Goal: Transaction & Acquisition: Purchase product/service

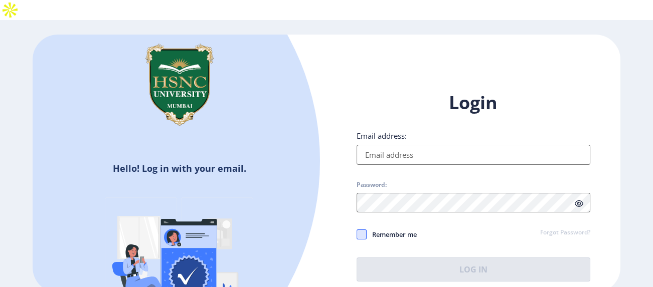
type input "[EMAIL_ADDRESS][DOMAIN_NAME]"
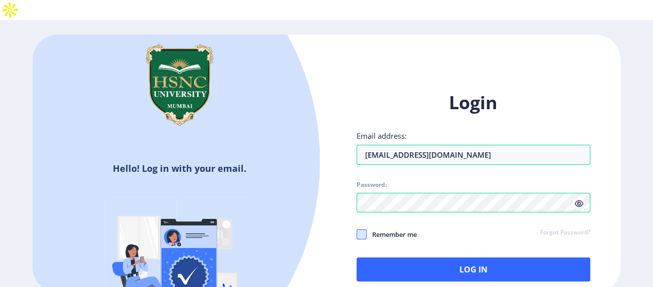
click at [362, 230] on span at bounding box center [362, 235] width 10 height 10
click at [357, 235] on input "Remember me" at bounding box center [357, 235] width 1 height 1
checkbox input "true"
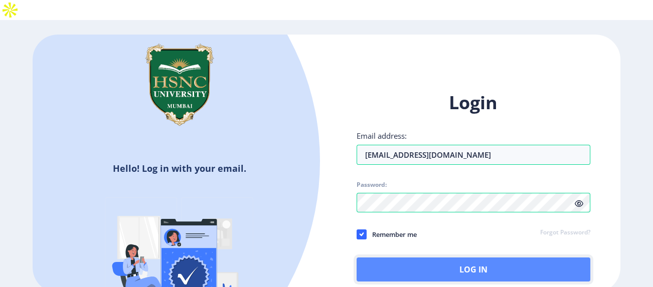
click at [389, 258] on button "Log In" at bounding box center [474, 270] width 234 height 24
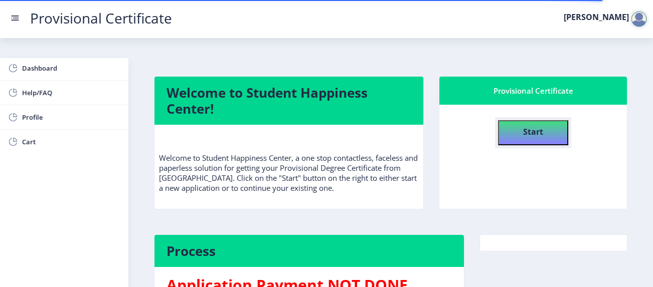
click at [542, 120] on button "Start" at bounding box center [533, 132] width 70 height 25
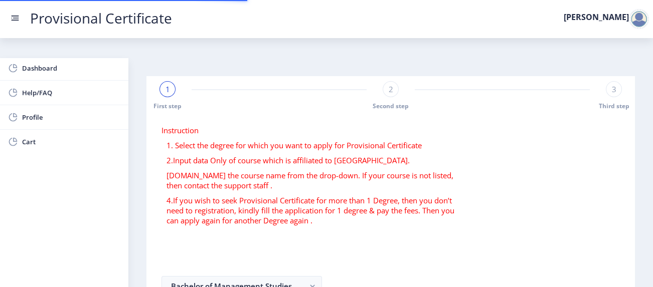
select select
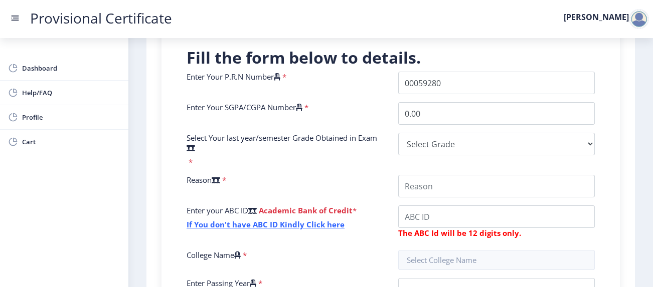
scroll to position [250, 0]
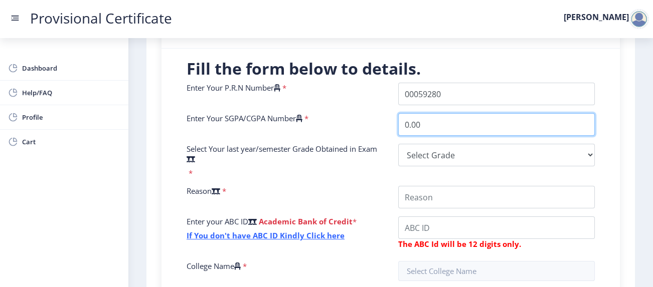
click at [441, 113] on input "0.00" at bounding box center [496, 124] width 197 height 23
type input "0"
type input "9.21"
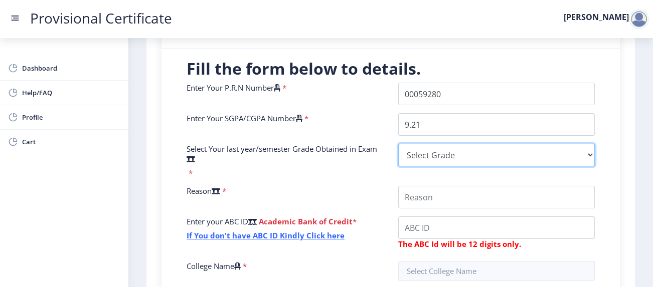
click at [430, 144] on select "Select Grade O A+ A B+ B C D F(Fail)" at bounding box center [496, 155] width 197 height 23
select select "A+"
click at [398, 144] on select "Select Grade O A+ A B+ B C D F(Fail)" at bounding box center [496, 155] width 197 height 23
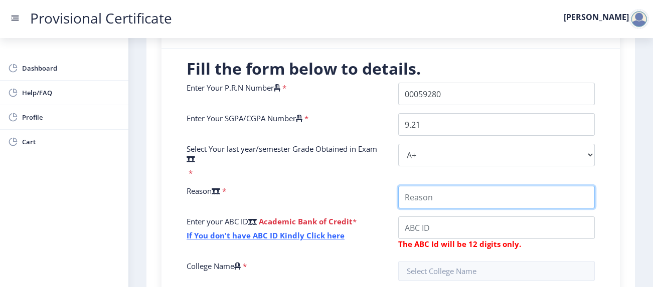
click at [437, 187] on input "College Name" at bounding box center [496, 197] width 197 height 23
type input "want to apply to universities aboard."
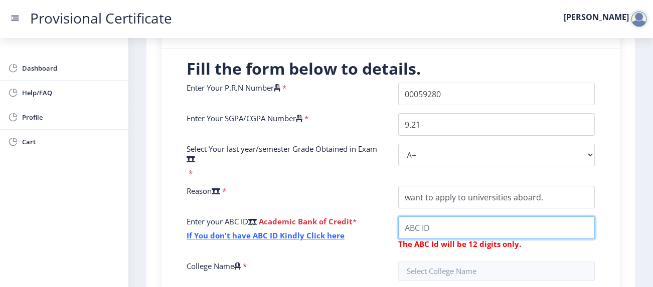
click at [450, 217] on input "College Name" at bounding box center [496, 228] width 197 height 23
click at [446, 217] on input "College Name" at bounding box center [496, 228] width 197 height 23
type input "517654701931"
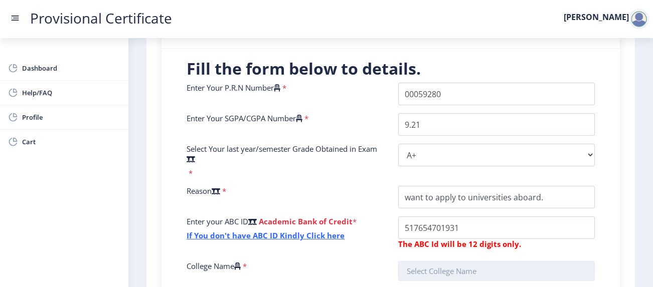
click at [443, 261] on input "text" at bounding box center [496, 271] width 197 height 20
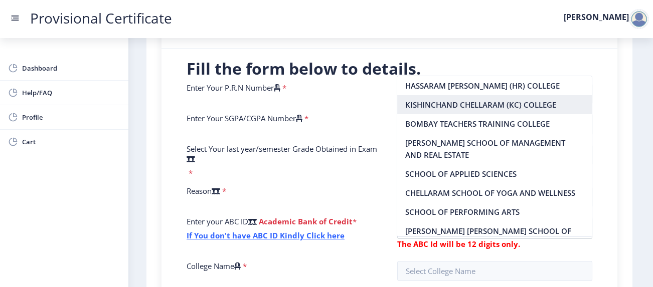
click at [450, 98] on nb-option "KISHINCHAND CHELLARAM (KC) COLLEGE" at bounding box center [494, 104] width 194 height 19
type input "KISHINCHAND CHELLARAM (KC) COLLEGE"
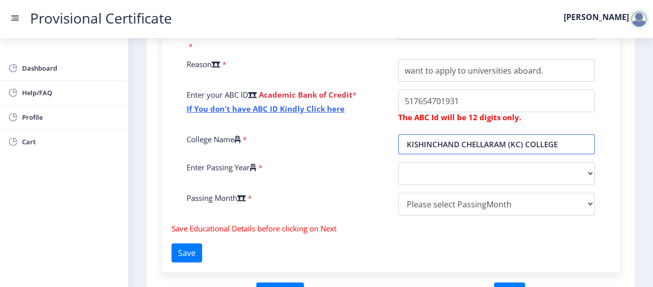
scroll to position [378, 0]
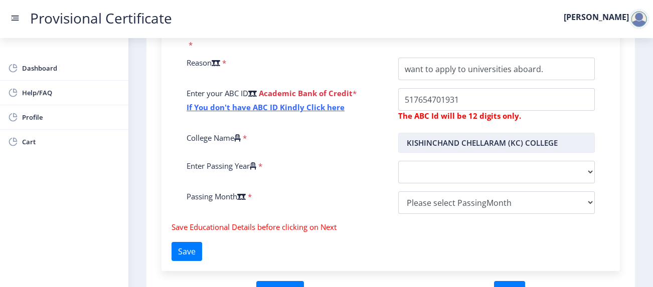
click at [563, 133] on input "KISHINCHAND CHELLARAM (KC) COLLEGE" at bounding box center [496, 143] width 197 height 20
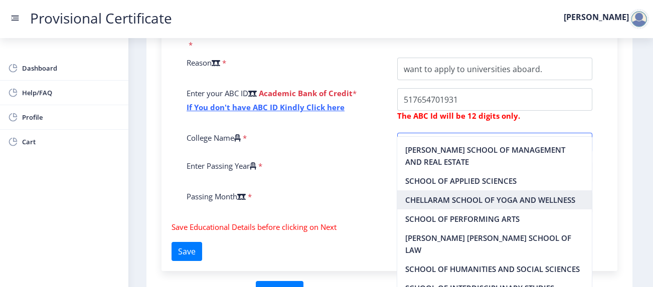
scroll to position [0, 0]
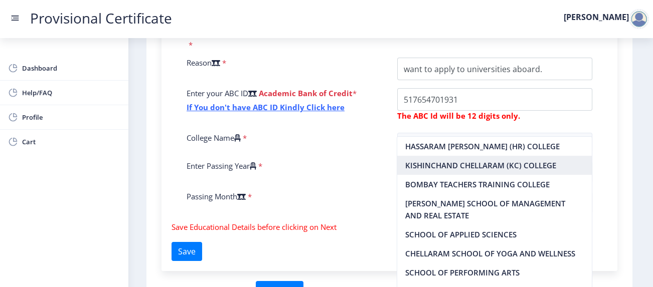
click at [559, 168] on nb-option "KISHINCHAND CHELLARAM (KC) COLLEGE" at bounding box center [494, 165] width 194 height 19
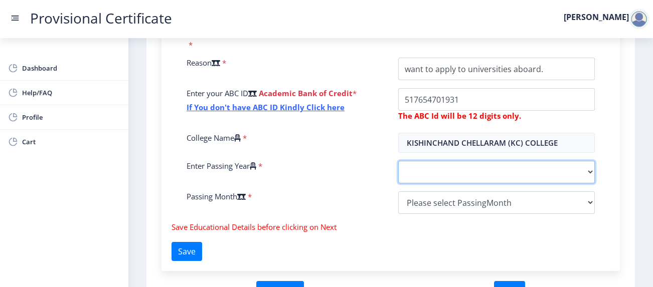
click at [522, 161] on select "2025 2024 2023 2022 2021 2020 2019 2018 2017 2016 2015 2014 2013 2012 2011 2010…" at bounding box center [496, 172] width 197 height 23
select select "2025"
click at [398, 161] on select "2025 2024 2023 2022 2021 2020 2019 2018 2017 2016 2015 2014 2013 2012 2011 2010…" at bounding box center [496, 172] width 197 height 23
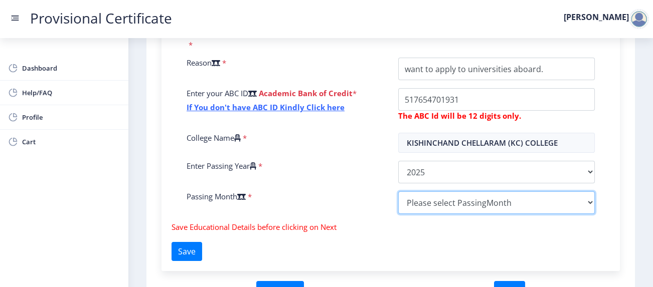
click at [468, 192] on select "Please select PassingMonth (01) January (02) February (03) March (04) April (05…" at bounding box center [496, 203] width 197 height 23
click at [398, 192] on select "Please select PassingMonth (01) January (02) February (03) March (04) April (05…" at bounding box center [496, 203] width 197 height 23
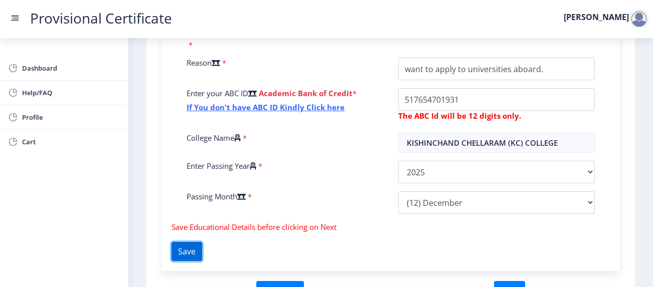
click at [195, 242] on button "Save" at bounding box center [186, 251] width 31 height 19
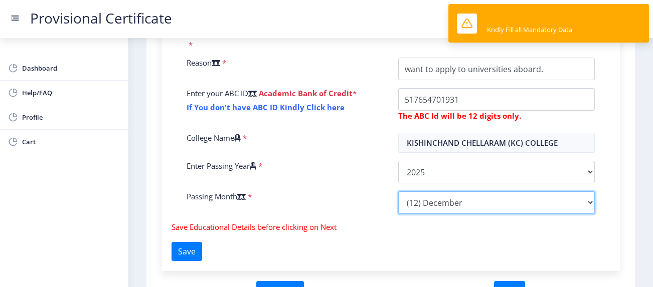
click at [500, 192] on select "Please select PassingMonth (01) January (02) February (03) March (04) April (05…" at bounding box center [496, 203] width 197 height 23
click at [398, 192] on select "Please select PassingMonth (01) January (02) February (03) March (04) April (05…" at bounding box center [496, 203] width 197 height 23
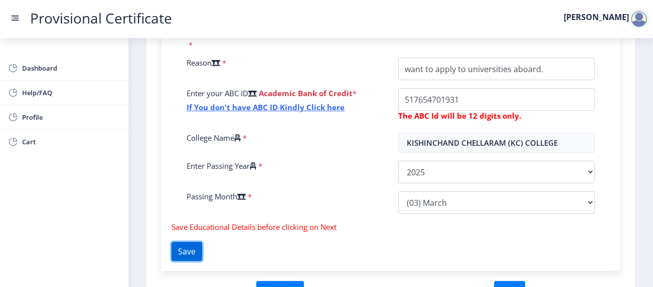
click at [201, 242] on button "Save" at bounding box center [186, 251] width 31 height 19
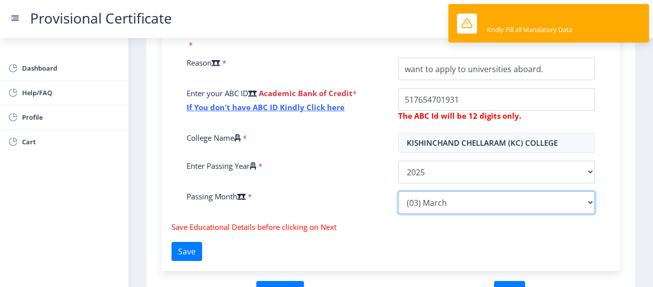
click at [456, 192] on select "Please select PassingMonth (01) January (02) February (03) March (04) April (05…" at bounding box center [496, 203] width 197 height 23
click at [398, 192] on select "Please select PassingMonth (01) January (02) February (03) March (04) April (05…" at bounding box center [496, 203] width 197 height 23
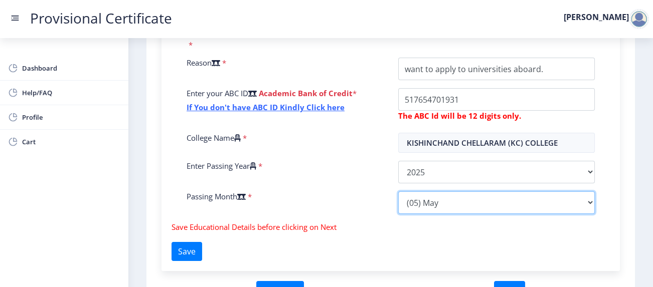
click at [458, 192] on select "Please select PassingMonth (01) January (02) February (03) March (04) April (05…" at bounding box center [496, 203] width 197 height 23
select select "April"
click at [398, 192] on select "Please select PassingMonth (01) January (02) February (03) March (04) April (05…" at bounding box center [496, 203] width 197 height 23
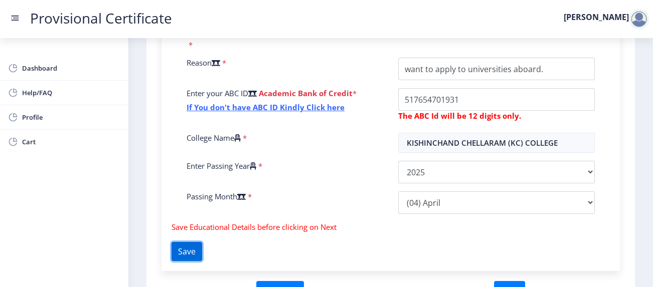
click at [197, 242] on button "Save" at bounding box center [186, 251] width 31 height 19
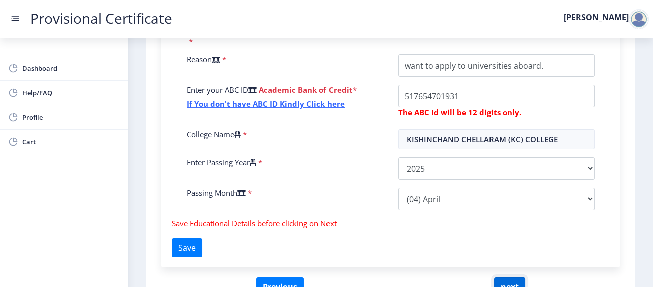
click at [507, 278] on button "next" at bounding box center [509, 287] width 31 height 19
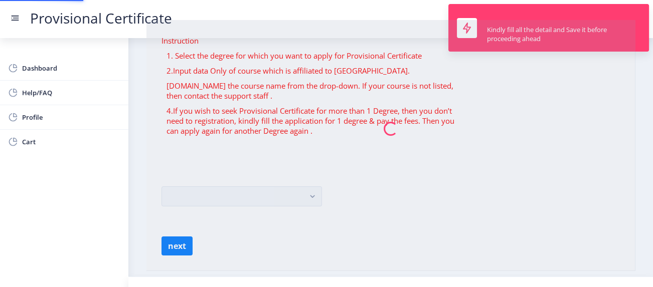
scroll to position [0, 0]
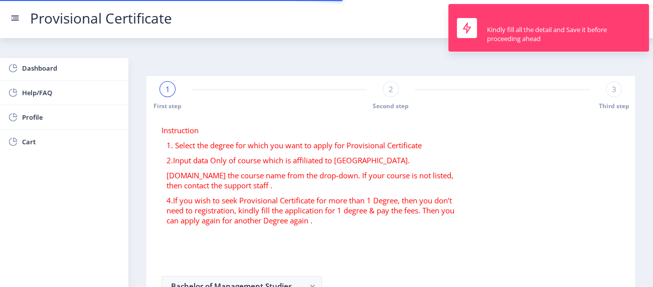
select select
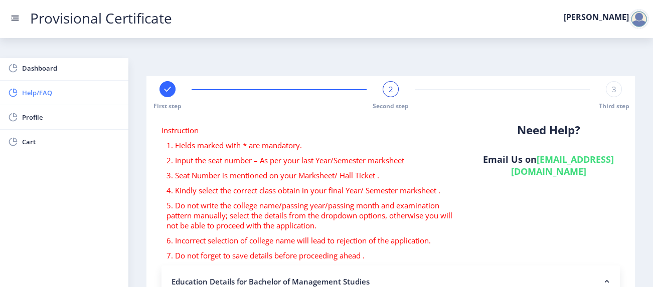
click at [69, 96] on span "Help/FAQ" at bounding box center [71, 93] width 98 height 12
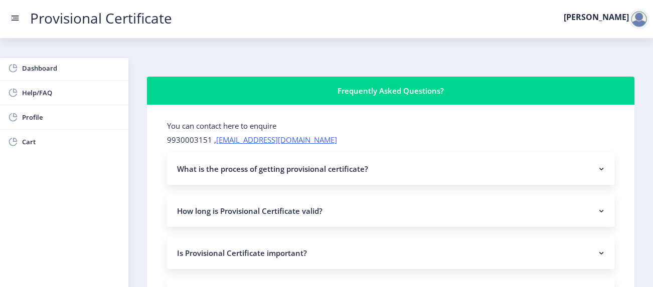
click at [389, 153] on nb-accordion-item-header "What is the process of getting provisional certificate?" at bounding box center [390, 169] width 447 height 32
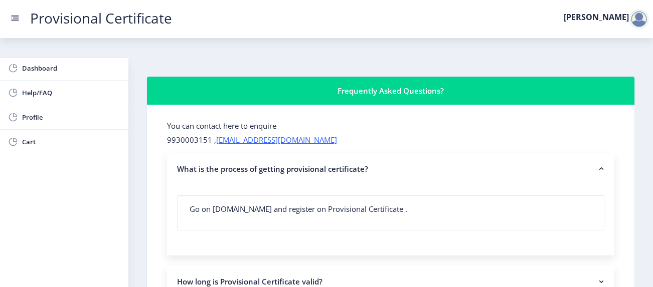
click at [389, 153] on nb-accordion-item-header "What is the process of getting provisional certificate?" at bounding box center [390, 169] width 447 height 33
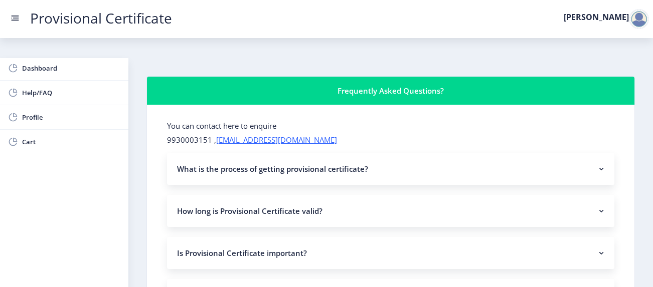
click at [384, 195] on nb-accordion-item-header "How long is Provisional Certificate valid?" at bounding box center [390, 211] width 447 height 32
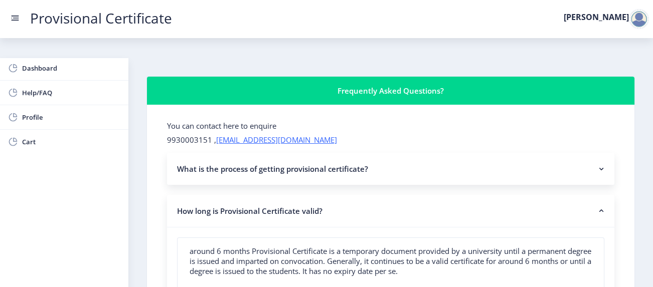
click at [384, 195] on nb-accordion-item-header "How long is Provisional Certificate valid?" at bounding box center [390, 211] width 447 height 33
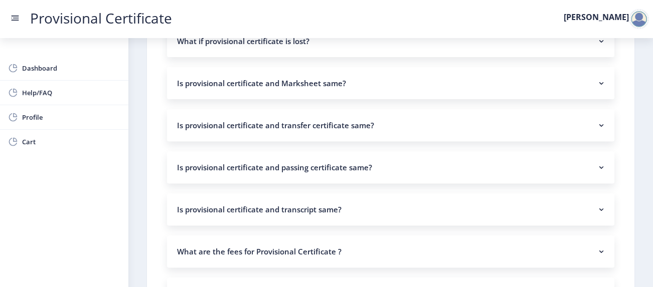
scroll to position [830, 0]
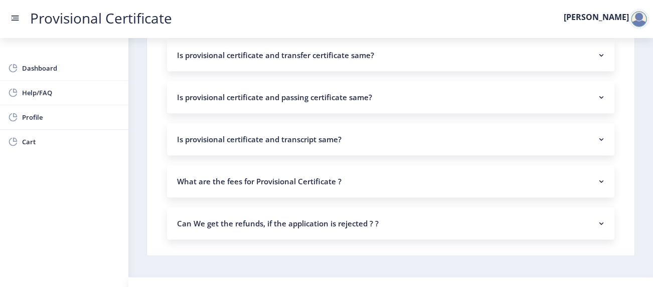
click at [399, 208] on nb-accordion-item-header "Can We get the refunds, if the application is rejected ? ?" at bounding box center [390, 224] width 447 height 32
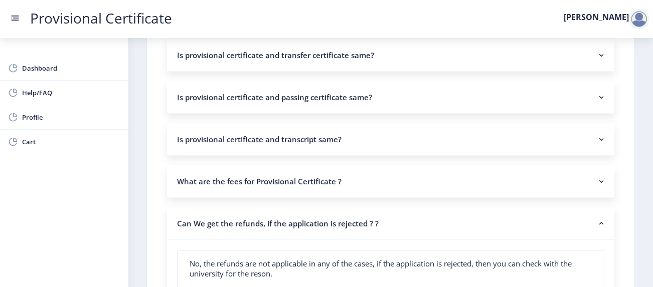
click at [401, 208] on nb-accordion-item-header "Can We get the refunds, if the application is rejected ? ?" at bounding box center [390, 224] width 447 height 33
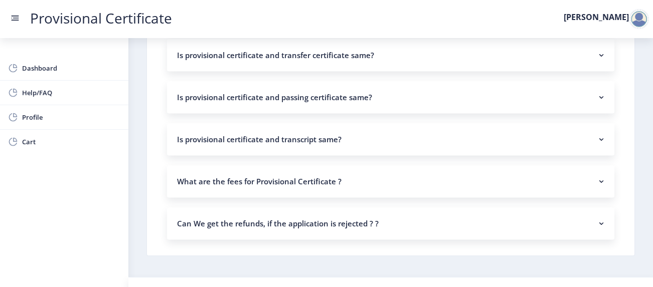
click at [381, 165] on nb-accordion-item-header "What are the fees for Provisional Certificate ?" at bounding box center [390, 181] width 447 height 32
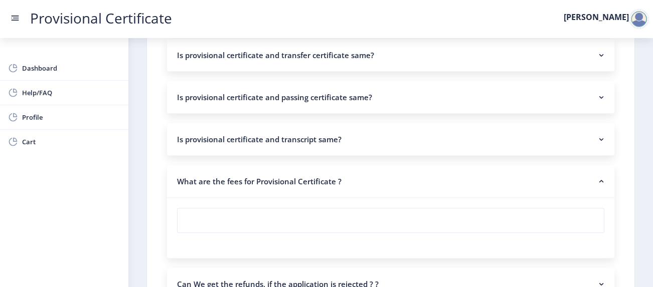
click at [381, 165] on nb-accordion-item-header "What are the fees for Provisional Certificate ?" at bounding box center [390, 181] width 447 height 33
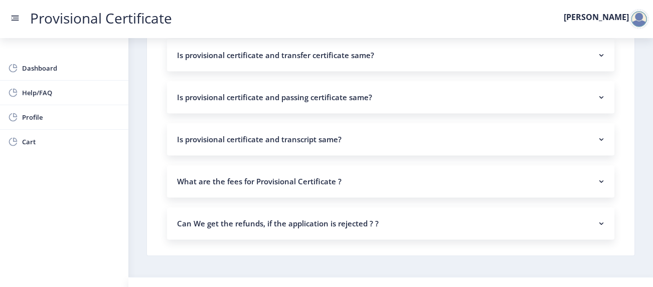
click at [381, 165] on nb-accordion-item-header "What are the fees for Provisional Certificate ?" at bounding box center [390, 181] width 447 height 32
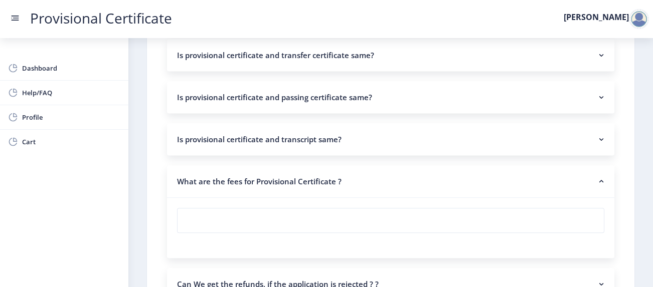
click at [302, 165] on nb-accordion-item-header "What are the fees for Provisional Certificate ?" at bounding box center [390, 181] width 447 height 33
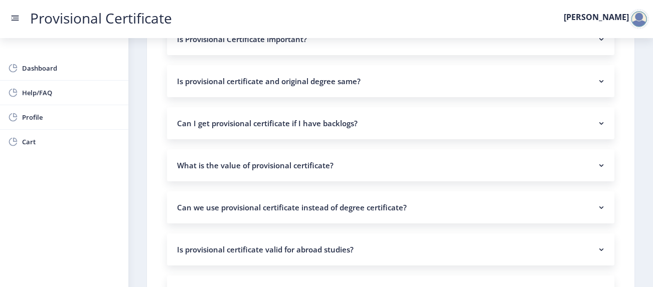
scroll to position [0, 0]
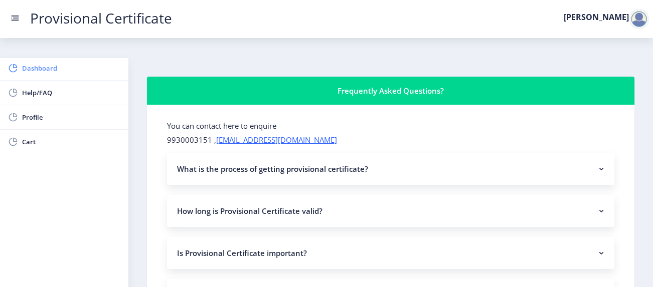
click at [87, 61] on link "Dashboard" at bounding box center [64, 68] width 128 height 24
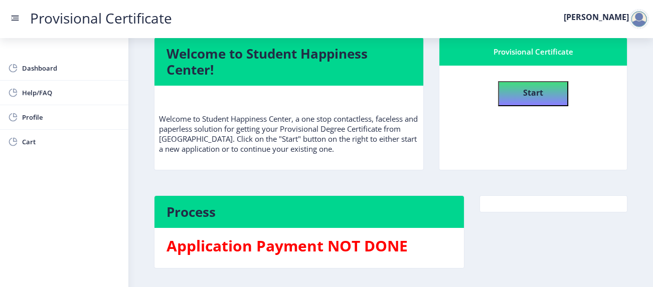
scroll to position [47, 0]
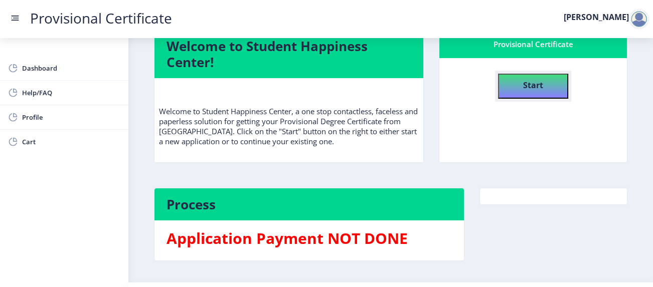
click at [520, 74] on button "Start" at bounding box center [533, 86] width 70 height 25
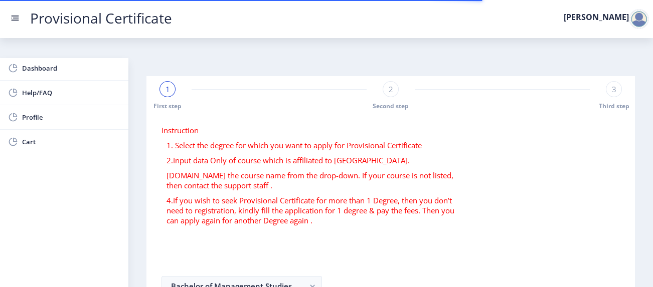
select select
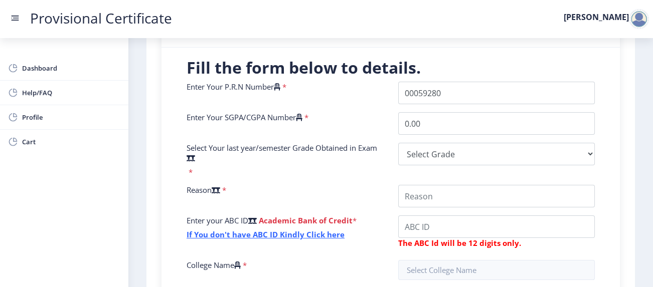
scroll to position [234, 0]
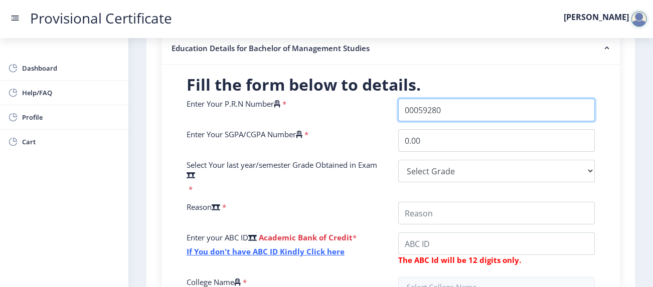
click at [445, 99] on input "Enter Your P.R.N Number" at bounding box center [496, 110] width 197 height 23
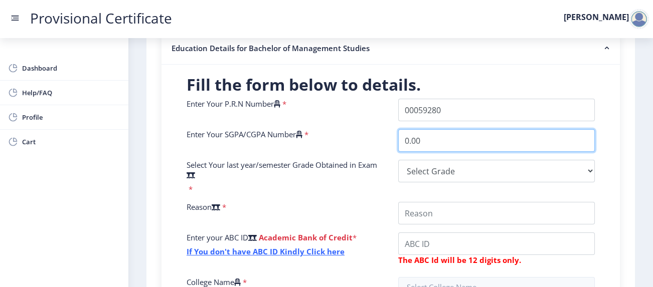
click at [439, 116] on div "Enter Your P.R.N Number * Enter Your SGPA/CGPA Number * 0.00 Select Your last y…" at bounding box center [390, 233] width 423 height 268
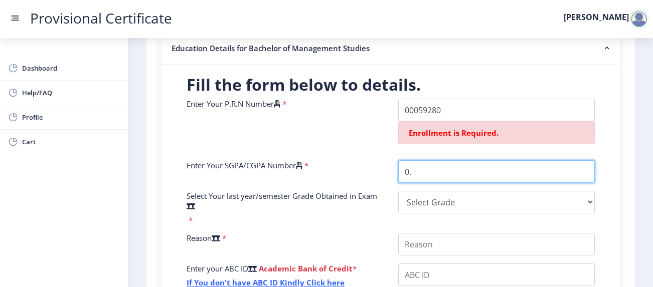
type input "0"
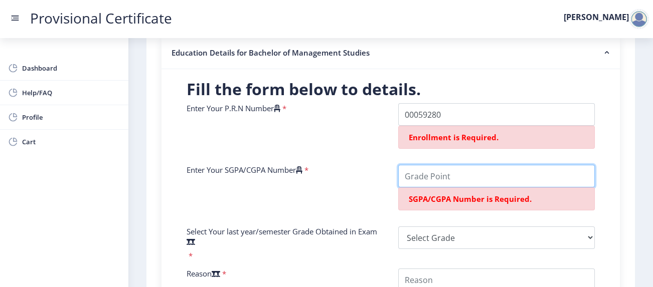
scroll to position [230, 0]
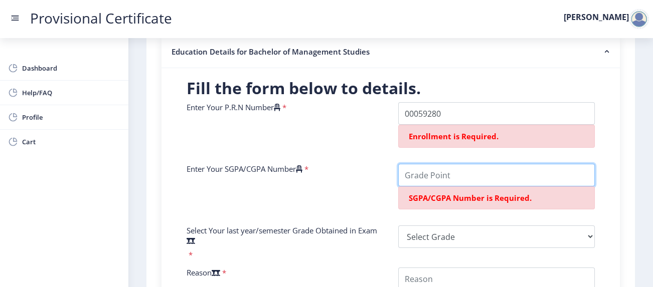
click at [452, 164] on input "Enter Your SGPA/CGPA Number" at bounding box center [496, 175] width 197 height 23
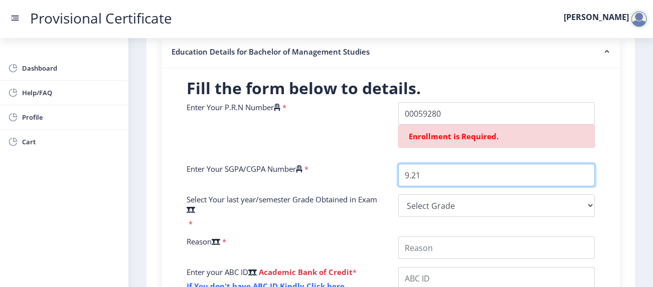
type input "9.21"
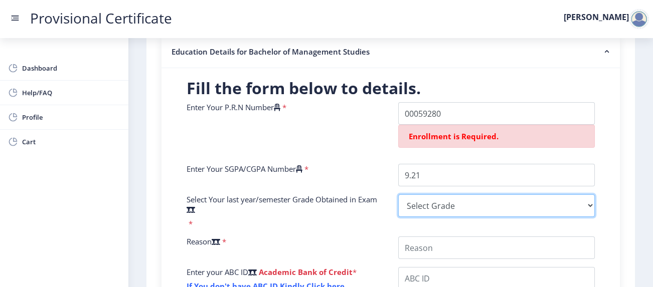
click at [445, 195] on select "Select Grade O A+ A B+ B C D F(Fail)" at bounding box center [496, 206] width 197 height 23
select select "A+"
click at [398, 195] on select "Select Grade O A+ A B+ B C D F(Fail)" at bounding box center [496, 206] width 197 height 23
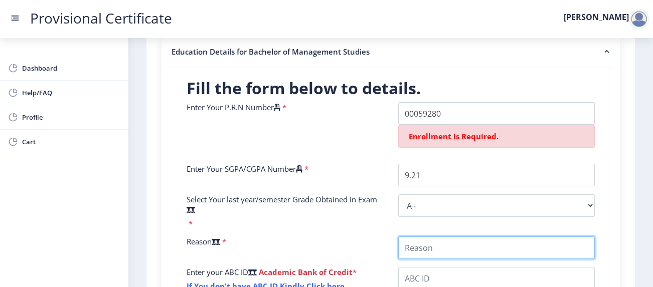
click at [446, 237] on input "College Name" at bounding box center [496, 248] width 197 height 23
drag, startPoint x: 537, startPoint y: 232, endPoint x: 544, endPoint y: 232, distance: 7.0
click at [544, 237] on input "College Name" at bounding box center [496, 248] width 197 height 23
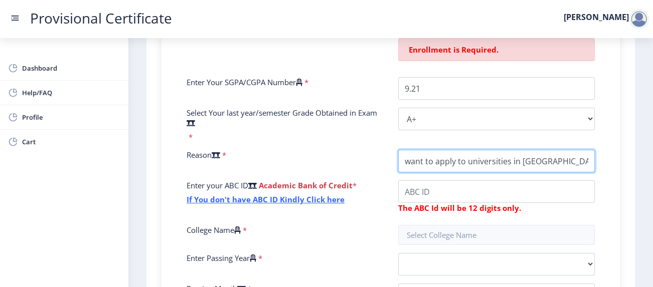
scroll to position [320, 0]
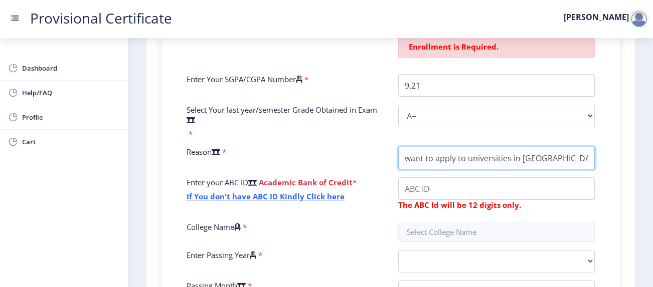
type input "want to apply to universities in australia."
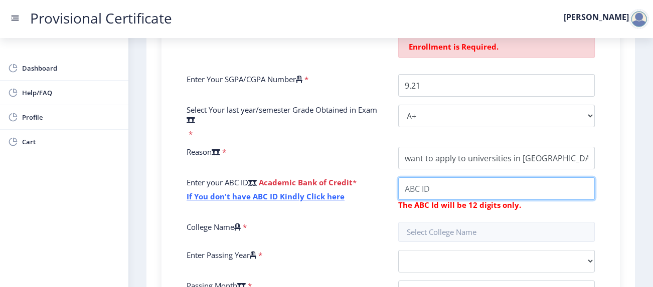
click at [501, 178] on input "College Name" at bounding box center [496, 189] width 197 height 23
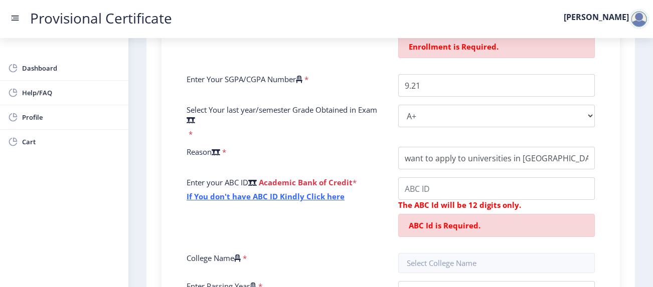
click at [504, 222] on div "Enter Your P.R.N Number * Enrollment is Required. Enter Your SGPA/CGPA Number *…" at bounding box center [390, 178] width 423 height 330
click at [505, 253] on input "text" at bounding box center [496, 263] width 197 height 20
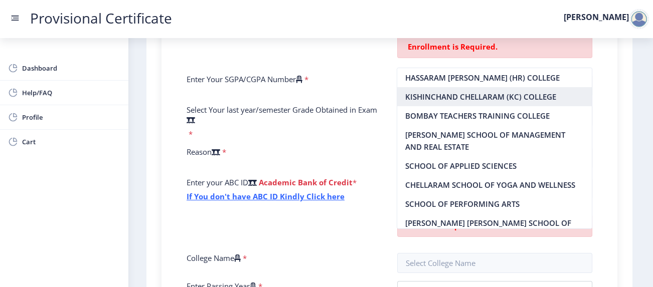
click at [493, 94] on nb-option "KISHINCHAND CHELLARAM (KC) COLLEGE" at bounding box center [494, 96] width 194 height 19
type input "KISHINCHAND CHELLARAM (KC) COLLEGE"
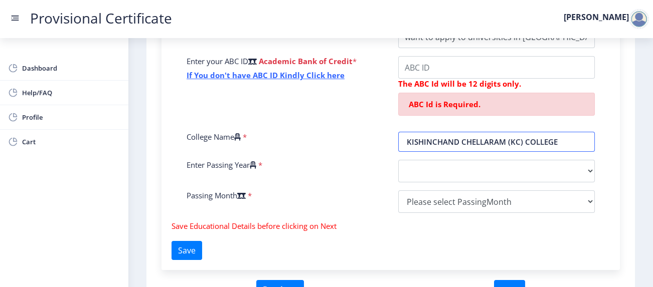
scroll to position [448, 0]
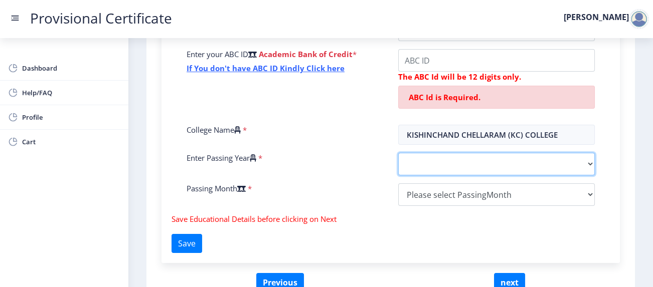
click at [467, 153] on select "2025 2024 2023 2022 2021 2020 2019 2018 2017 2016 2015 2014 2013 2012 2011 2010…" at bounding box center [496, 164] width 197 height 23
select select "2025"
click at [398, 153] on select "2025 2024 2023 2022 2021 2020 2019 2018 2017 2016 2015 2014 2013 2012 2011 2010…" at bounding box center [496, 164] width 197 height 23
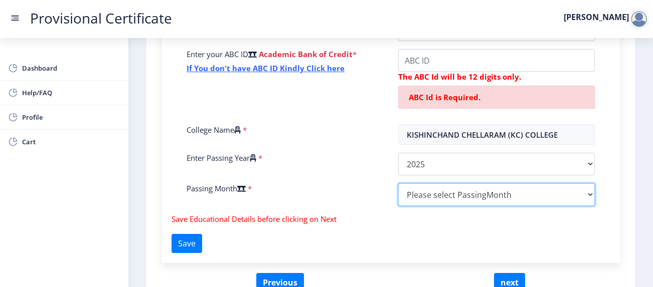
click at [441, 184] on select "Please select PassingMonth (01) January (02) February (03) March (04) April (05…" at bounding box center [496, 195] width 197 height 23
select select "May"
click at [398, 184] on select "Please select PassingMonth (01) January (02) February (03) March (04) April (05…" at bounding box center [496, 195] width 197 height 23
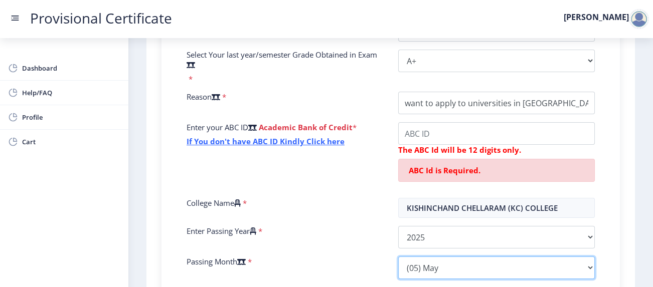
scroll to position [323, 0]
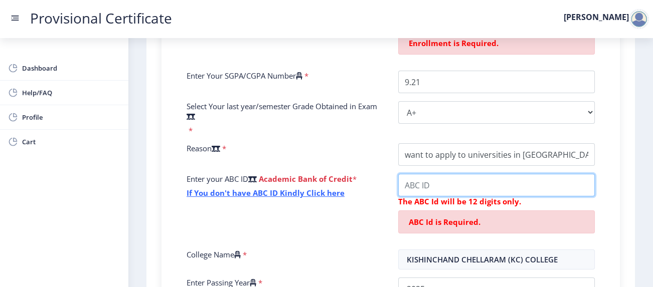
click at [421, 174] on input "College Name" at bounding box center [496, 185] width 197 height 23
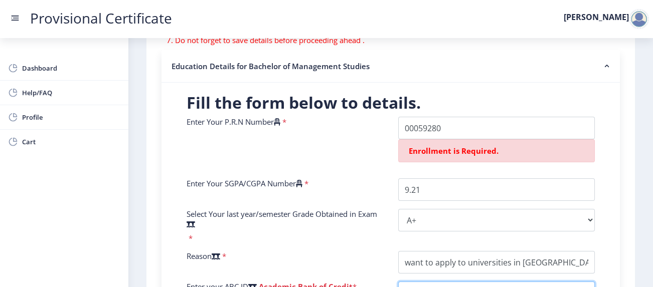
scroll to position [222, 0]
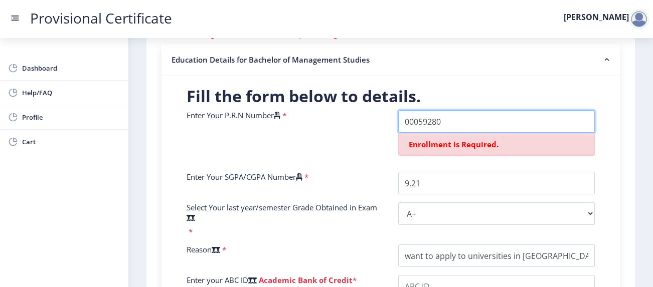
click at [453, 110] on input "Enter Your P.R.N Number" at bounding box center [496, 121] width 197 height 23
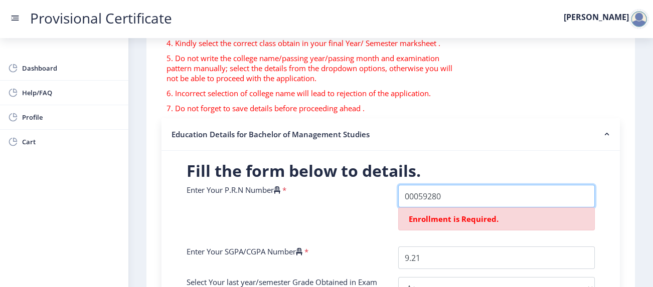
scroll to position [152, 0]
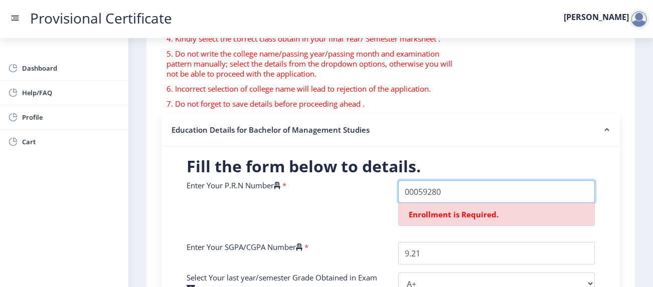
click at [451, 181] on input "Enter Your P.R.N Number" at bounding box center [496, 192] width 197 height 23
drag, startPoint x: 451, startPoint y: 169, endPoint x: 426, endPoint y: 141, distance: 37.6
click at [426, 156] on h2 "Fill the form below to details." at bounding box center [391, 166] width 408 height 20
click at [448, 181] on input "Enter Your P.R.N Number" at bounding box center [496, 192] width 197 height 23
click at [451, 181] on input "Enter Your P.R.N Number" at bounding box center [496, 192] width 197 height 23
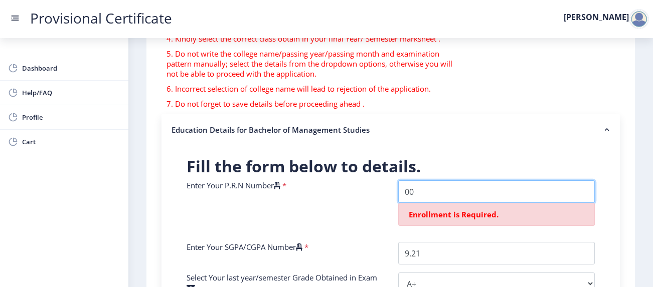
type input "0"
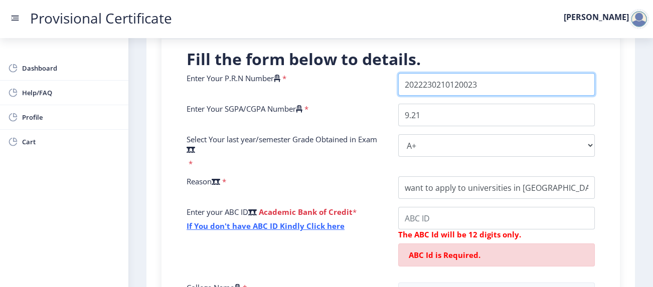
scroll to position [273, 0]
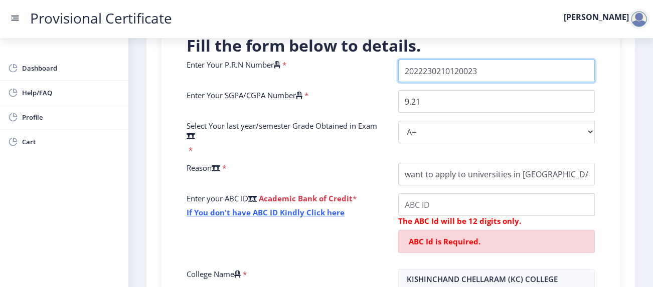
type input "2022230210120023"
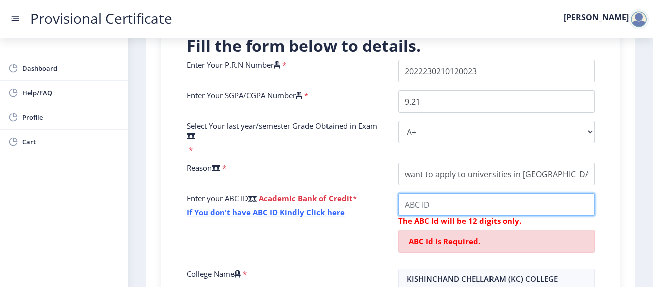
click at [455, 194] on input "College Name" at bounding box center [496, 205] width 197 height 23
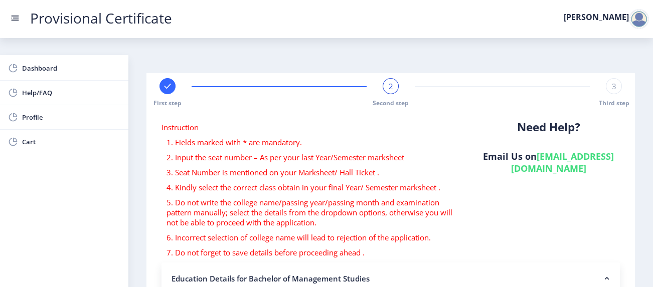
scroll to position [4, 0]
click at [20, 15] on rect at bounding box center [15, 18] width 10 height 10
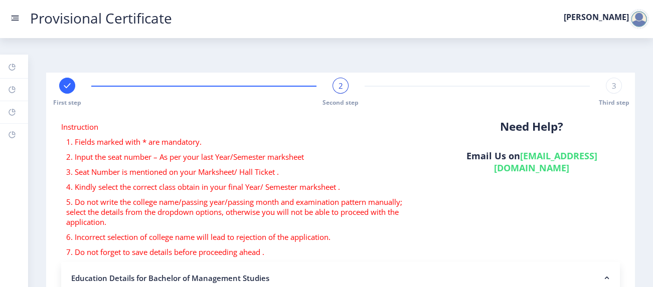
click at [641, 14] on div at bounding box center [639, 19] width 20 height 20
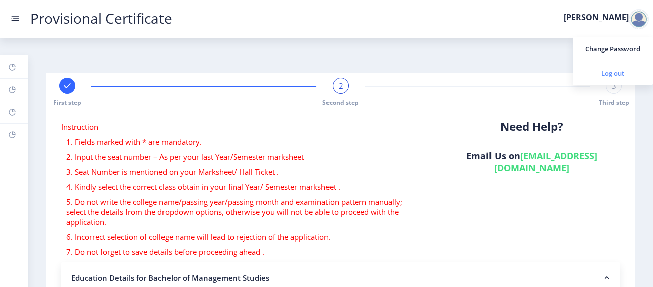
click at [618, 71] on span "Log out" at bounding box center [613, 73] width 64 height 12
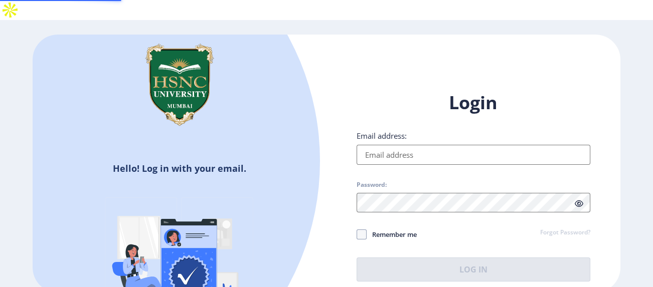
type input "[EMAIL_ADDRESS][DOMAIN_NAME]"
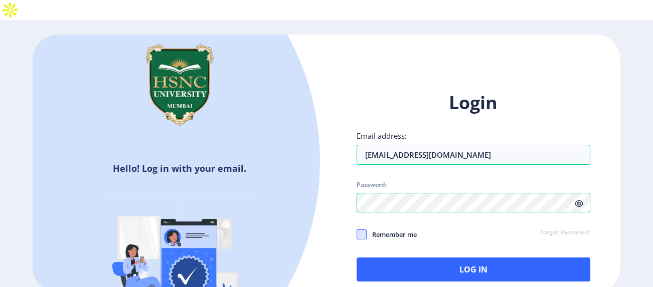
click at [361, 230] on span at bounding box center [362, 235] width 10 height 10
click at [357, 235] on input "Remember me" at bounding box center [357, 235] width 1 height 1
checkbox input "true"
click at [581, 200] on icon at bounding box center [579, 204] width 9 height 8
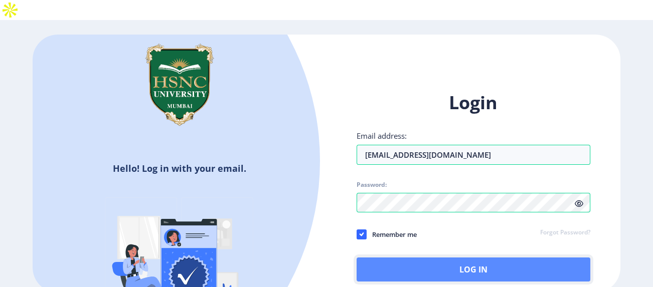
click at [551, 258] on button "Log In" at bounding box center [474, 270] width 234 height 24
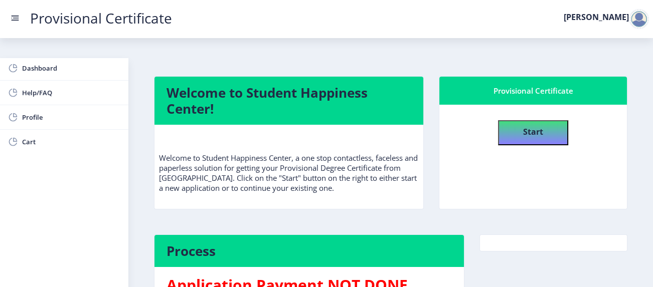
click at [644, 20] on div at bounding box center [639, 19] width 20 height 20
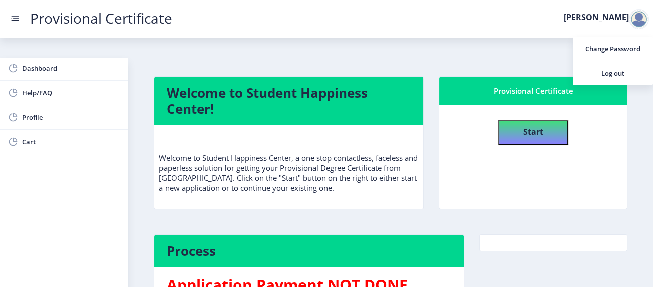
click at [519, 186] on nb-card-body "Start" at bounding box center [533, 157] width 188 height 104
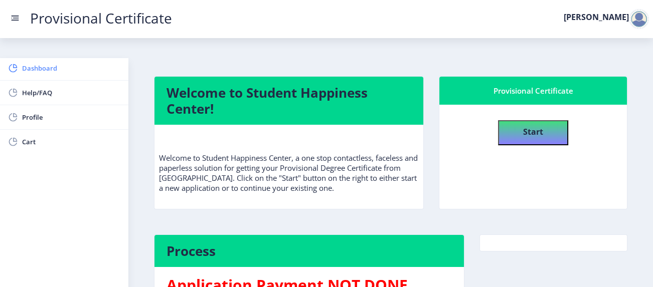
click at [42, 65] on span "Dashboard" at bounding box center [71, 68] width 98 height 12
click at [642, 13] on div at bounding box center [639, 19] width 20 height 20
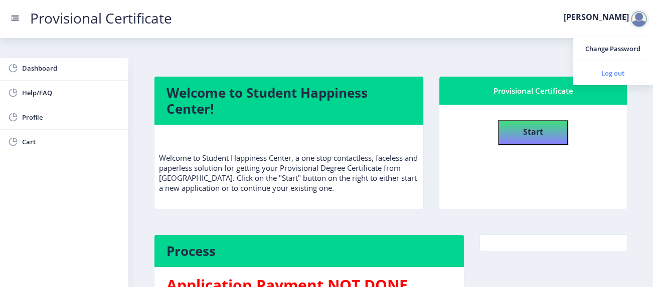
click at [597, 71] on span "Log out" at bounding box center [613, 73] width 64 height 12
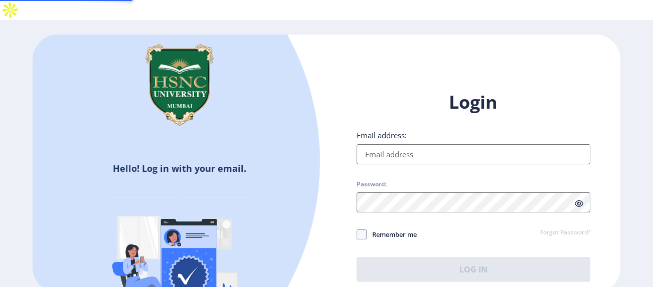
type input "[EMAIL_ADDRESS][DOMAIN_NAME]"
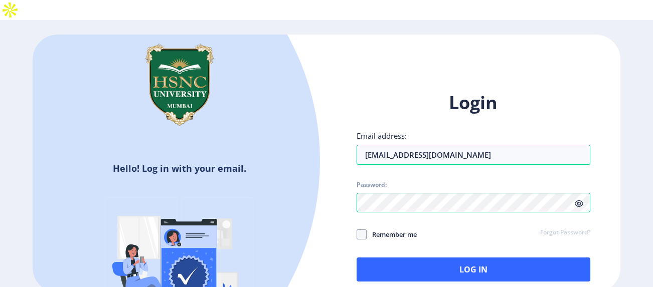
click at [578, 200] on icon at bounding box center [579, 204] width 9 height 8
click at [364, 230] on span at bounding box center [362, 235] width 10 height 10
click at [357, 235] on input "Remember me" at bounding box center [357, 235] width 1 height 1
checkbox input "true"
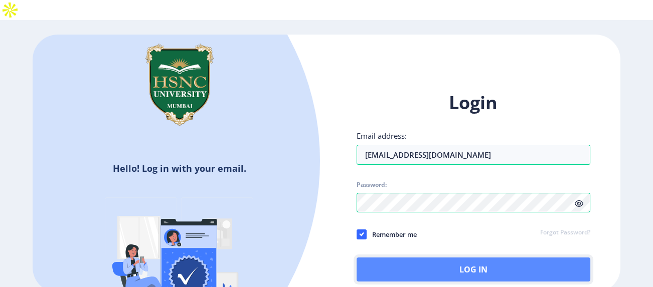
click at [384, 258] on button "Log In" at bounding box center [474, 270] width 234 height 24
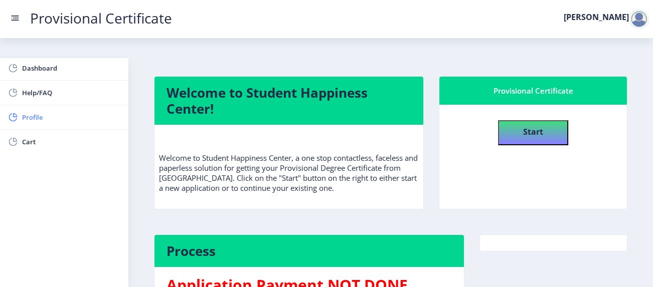
click at [37, 122] on span "Profile" at bounding box center [71, 117] width 98 height 12
select select
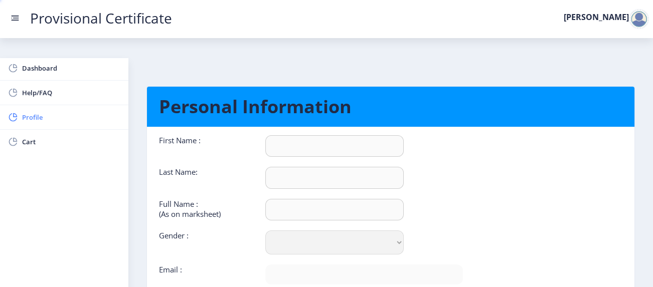
type input "[PERSON_NAME]"
select select "[DEMOGRAPHIC_DATA]"
type input "[EMAIL_ADDRESS][DOMAIN_NAME]"
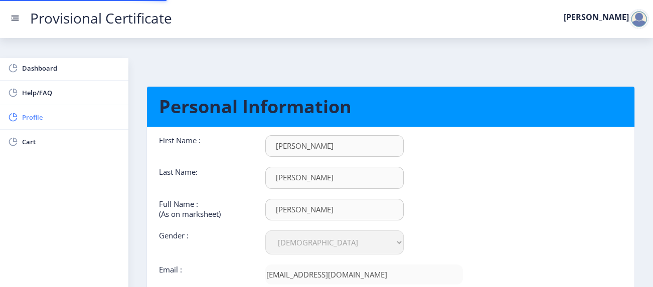
type input "930-203-40"
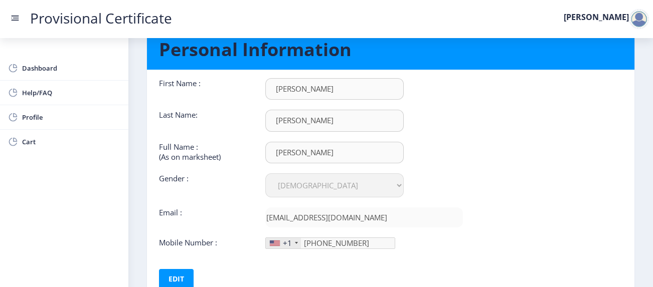
scroll to position [109, 0]
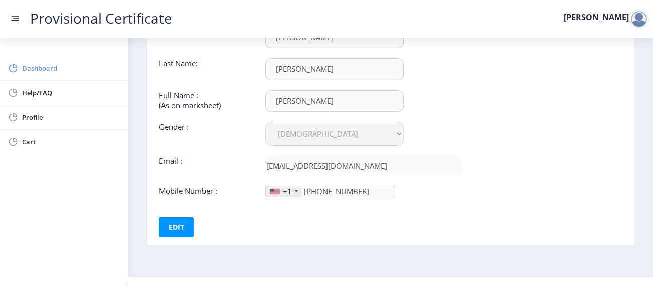
click at [60, 68] on span "Dashboard" at bounding box center [71, 68] width 98 height 12
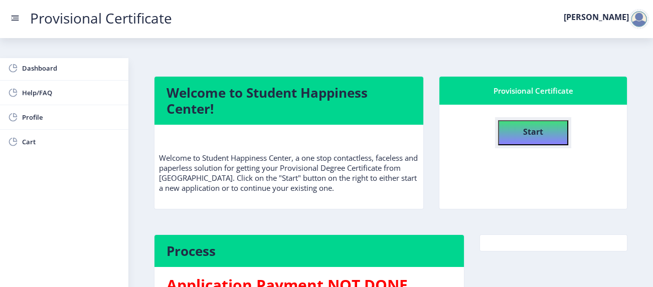
click at [540, 126] on b "Start" at bounding box center [533, 131] width 20 height 11
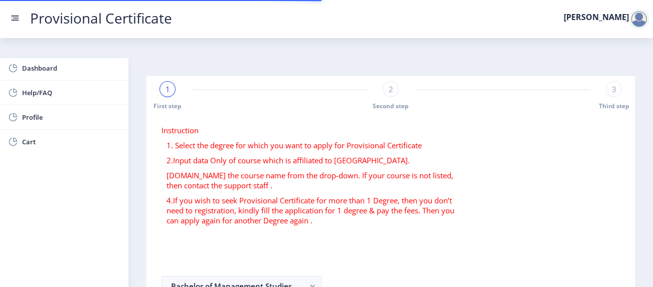
select select
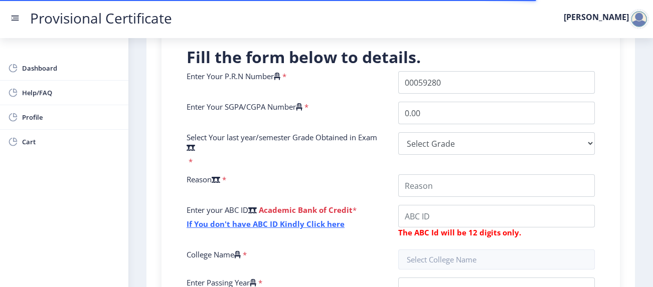
scroll to position [222, 0]
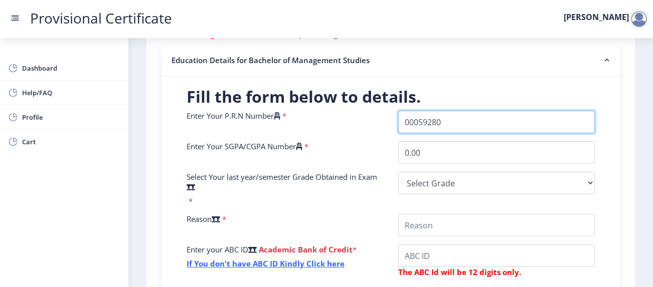
click at [446, 111] on input "Enter Your P.R.N Number" at bounding box center [496, 122] width 197 height 23
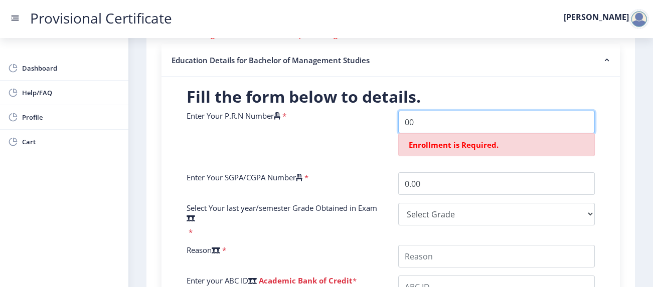
type input "0"
type input "2022230210120023"
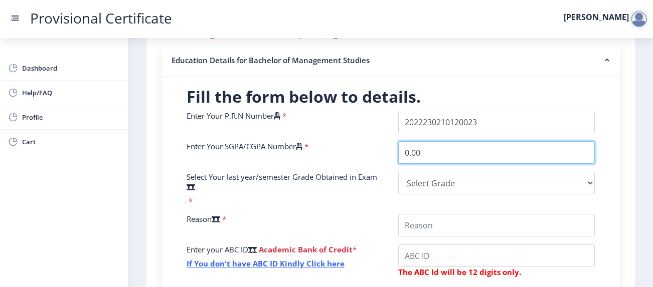
click at [447, 141] on input "0.00" at bounding box center [496, 152] width 197 height 23
type input "0"
type input "9.21"
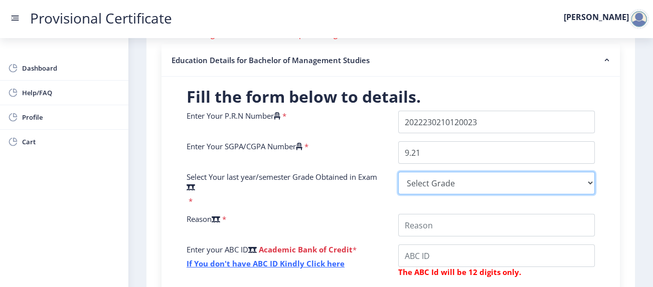
click at [441, 172] on select "Select Grade O A+ A B+ B C D F(Fail)" at bounding box center [496, 183] width 197 height 23
select select "A+"
click at [398, 172] on select "Select Grade O A+ A B+ B C D F(Fail)" at bounding box center [496, 183] width 197 height 23
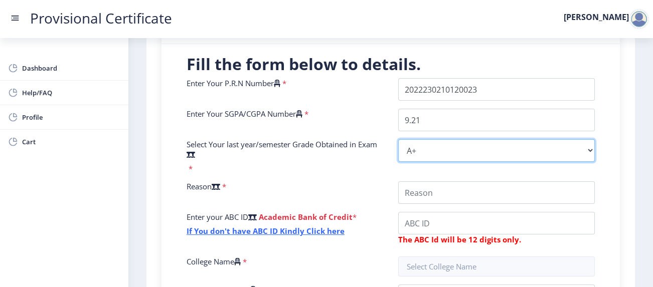
scroll to position [269, 0]
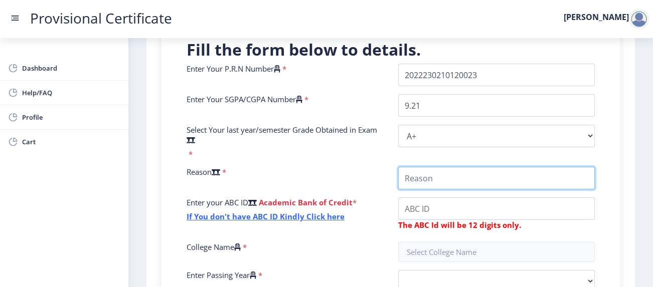
click at [495, 167] on input "College Name" at bounding box center [496, 178] width 197 height 23
type input "want to apply to universities in australia."
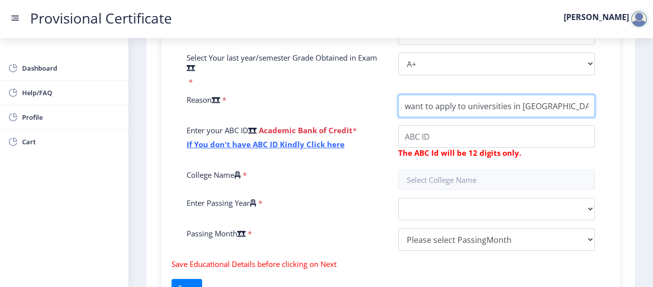
scroll to position [343, 0]
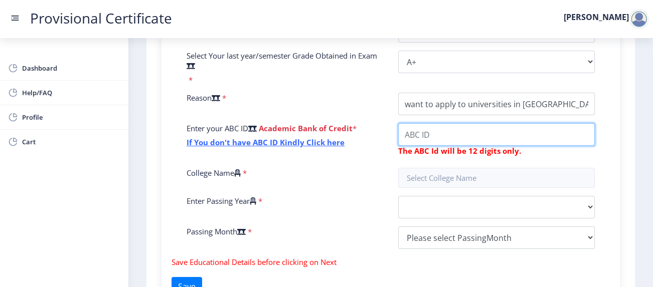
click at [522, 123] on input "College Name" at bounding box center [496, 134] width 197 height 23
click at [501, 123] on input "College Name" at bounding box center [496, 134] width 197 height 23
type input "517654701931"
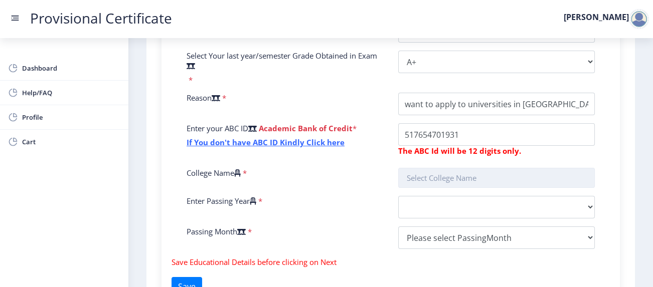
click at [465, 168] on input "text" at bounding box center [496, 178] width 197 height 20
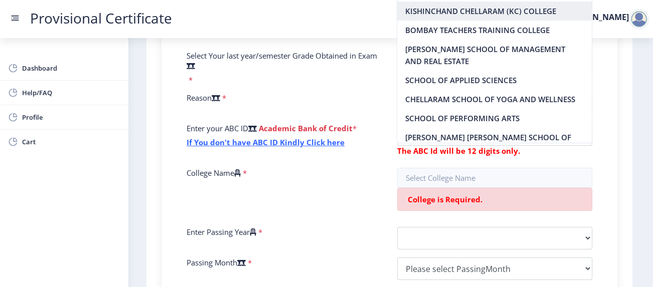
click at [477, 13] on nb-option "KISHINCHAND CHELLARAM (KC) COLLEGE" at bounding box center [494, 11] width 194 height 19
type input "KISHINCHAND CHELLARAM (KC) COLLEGE"
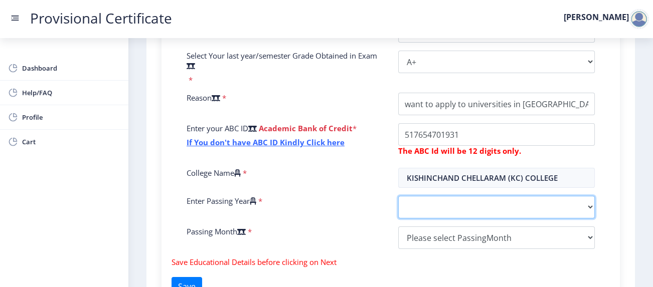
click at [436, 196] on select "2025 2024 2023 2022 2021 2020 2019 2018 2017 2016 2015 2014 2013 2012 2011 2010…" at bounding box center [496, 207] width 197 height 23
select select "2025"
click at [398, 196] on select "2025 2024 2023 2022 2021 2020 2019 2018 2017 2016 2015 2014 2013 2012 2011 2010…" at bounding box center [496, 207] width 197 height 23
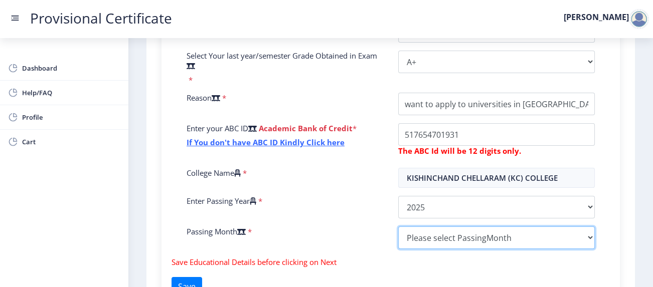
click at [439, 227] on select "Please select PassingMonth (01) January (02) February (03) March (04) April (05…" at bounding box center [496, 238] width 197 height 23
select select "May"
click at [398, 227] on select "Please select PassingMonth (01) January (02) February (03) March (04) April (05…" at bounding box center [496, 238] width 197 height 23
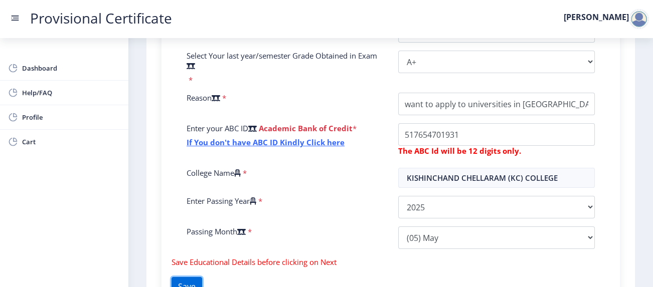
click at [194, 277] on button "Save" at bounding box center [186, 286] width 31 height 19
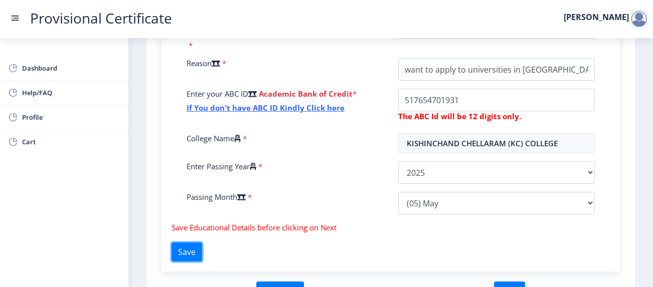
scroll to position [422, 0]
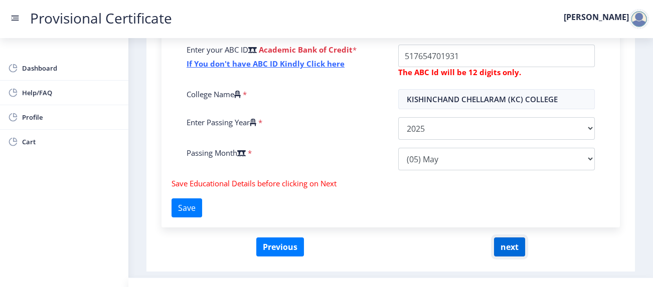
click at [503, 238] on button "next" at bounding box center [509, 247] width 31 height 19
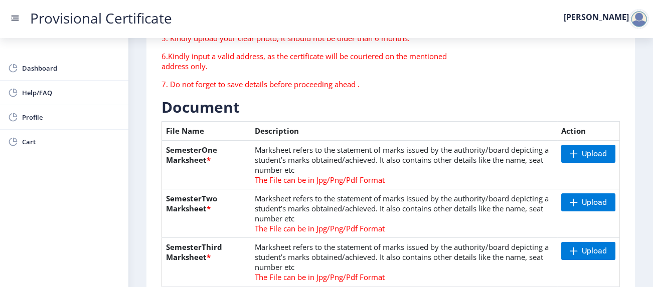
scroll to position [167, 0]
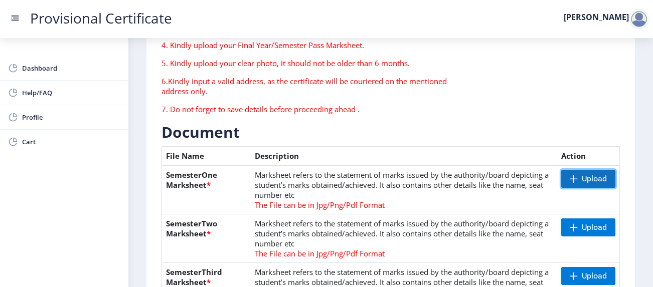
click at [596, 174] on span "Upload" at bounding box center [594, 179] width 25 height 10
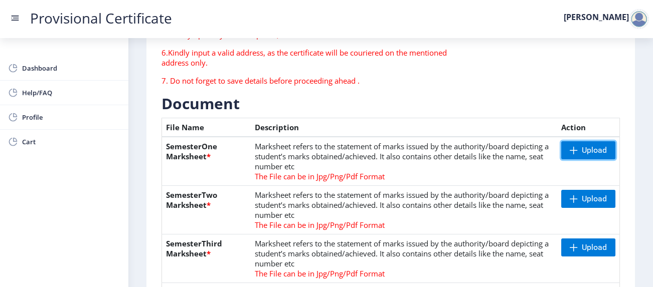
scroll to position [195, 0]
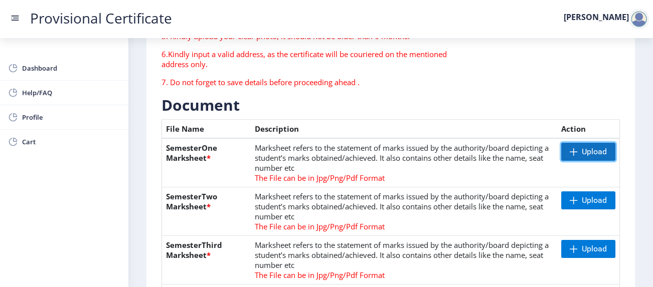
click at [575, 143] on span "Upload" at bounding box center [588, 152] width 54 height 18
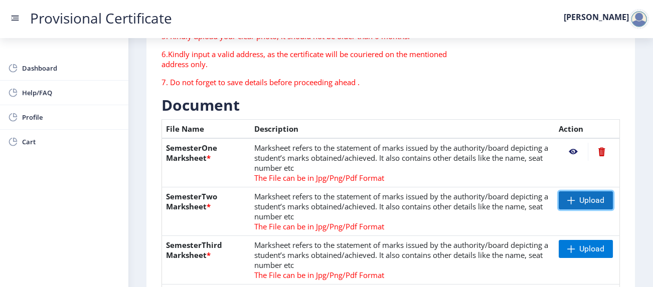
click at [567, 197] on span at bounding box center [571, 201] width 8 height 8
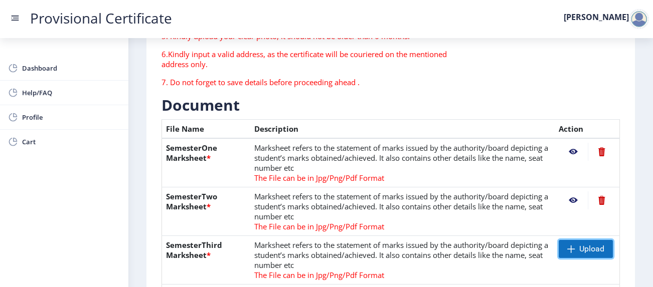
click at [569, 245] on span at bounding box center [571, 249] width 8 height 8
click at [600, 143] on nb-action at bounding box center [602, 152] width 28 height 18
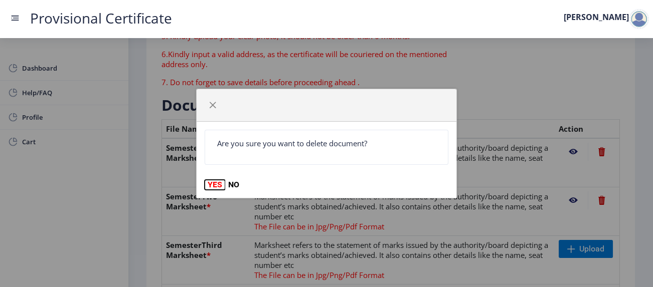
click at [210, 190] on button "YES" at bounding box center [215, 185] width 21 height 10
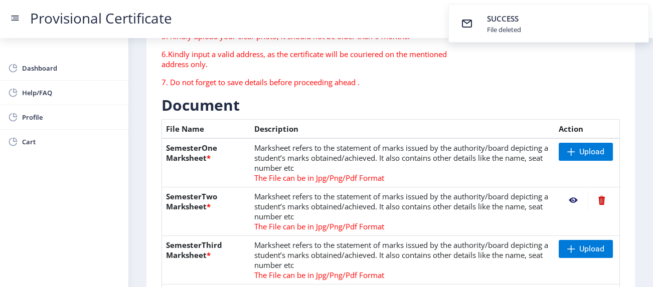
click at [602, 192] on nb-action at bounding box center [602, 201] width 28 height 18
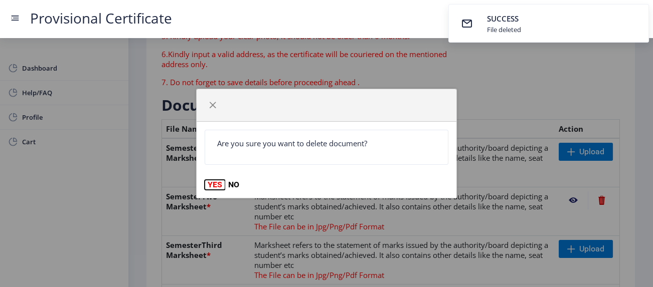
click at [218, 184] on button "YES" at bounding box center [215, 185] width 21 height 10
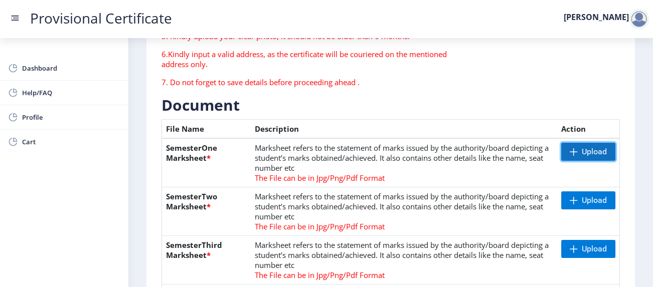
click at [575, 143] on span "Upload" at bounding box center [588, 152] width 54 height 18
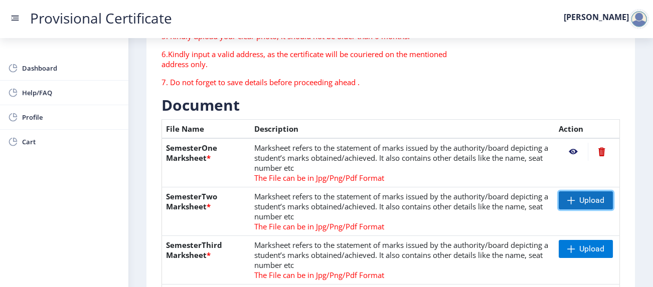
click at [581, 196] on span "Upload" at bounding box center [591, 201] width 25 height 10
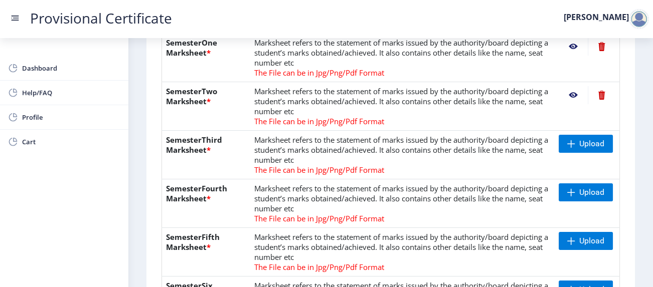
scroll to position [311, 0]
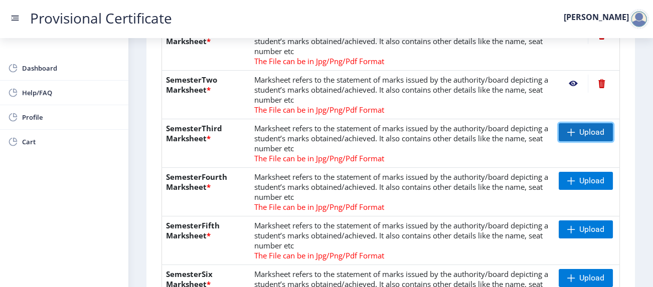
click at [563, 123] on span "Upload" at bounding box center [586, 132] width 54 height 18
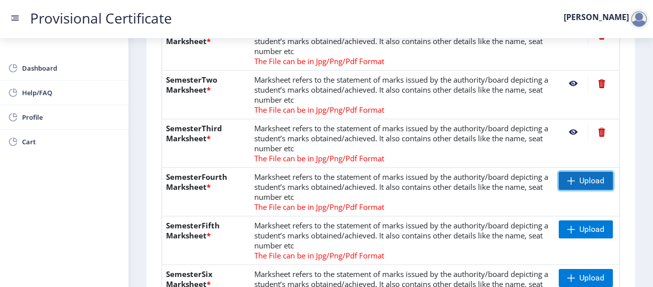
click at [563, 172] on span "Upload" at bounding box center [586, 181] width 54 height 18
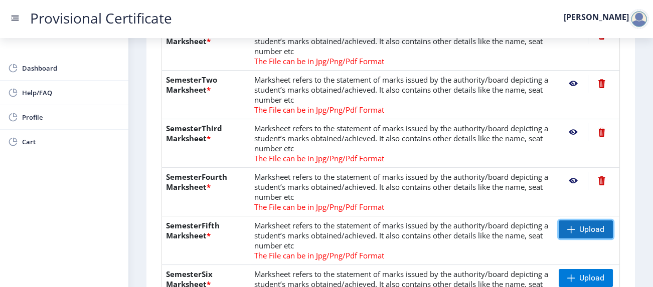
click at [587, 225] on span "Upload" at bounding box center [591, 230] width 25 height 10
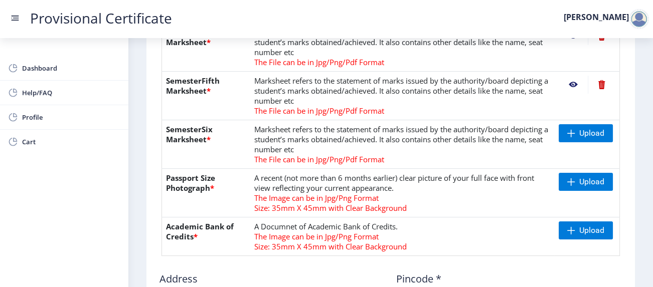
scroll to position [437, 0]
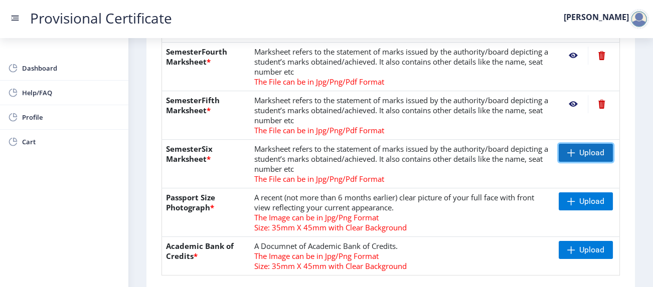
click at [567, 149] on span at bounding box center [571, 153] width 8 height 8
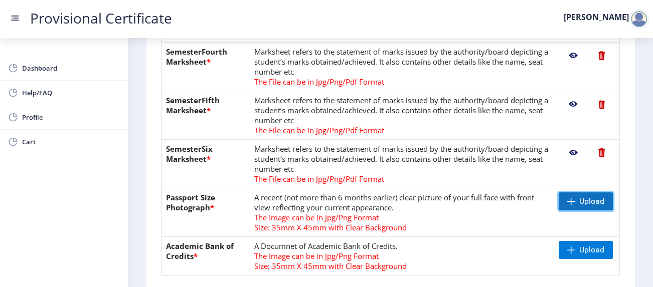
click at [562, 193] on span "Upload" at bounding box center [586, 202] width 54 height 18
click at [564, 193] on span "Upload" at bounding box center [586, 202] width 54 height 18
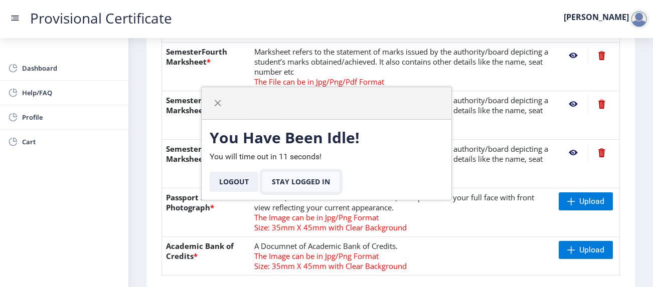
click at [312, 184] on button "Stay Logged In" at bounding box center [300, 182] width 77 height 20
click at [313, 183] on button "Stay Logged In" at bounding box center [300, 182] width 77 height 20
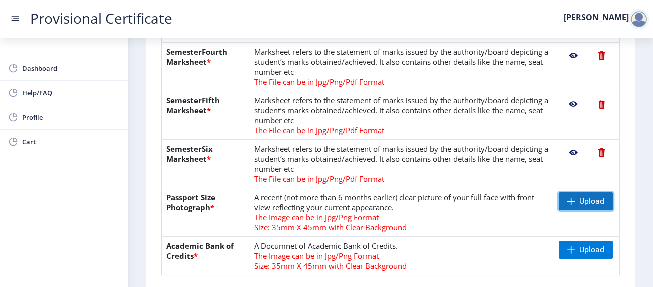
click at [567, 198] on span at bounding box center [571, 202] width 8 height 8
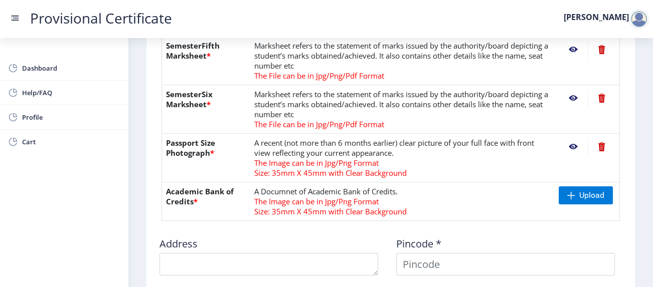
scroll to position [507, 0]
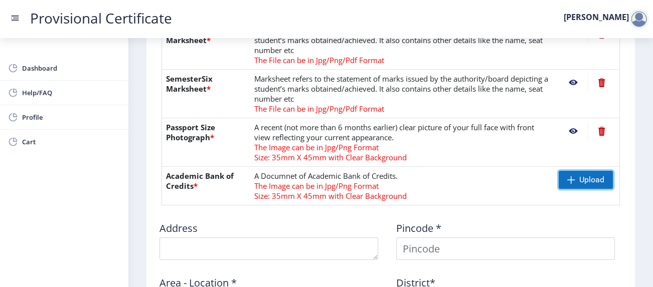
click at [569, 176] on span at bounding box center [571, 180] width 8 height 8
click at [567, 176] on span at bounding box center [571, 180] width 8 height 8
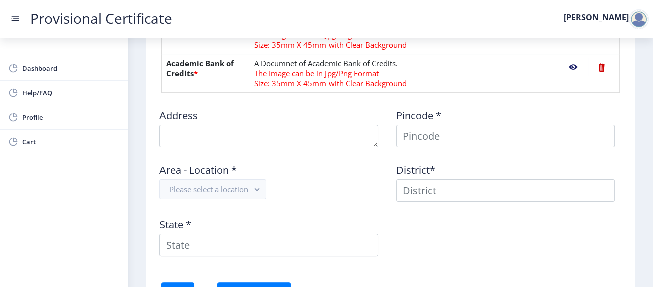
scroll to position [620, 0]
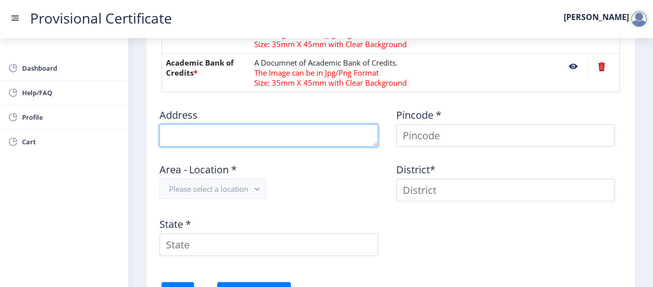
click at [316, 124] on textarea at bounding box center [268, 135] width 219 height 23
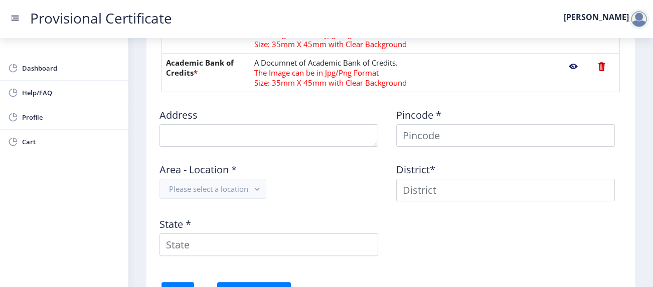
click at [331, 165] on div "Area - Location * Please select a location" at bounding box center [272, 178] width 237 height 47
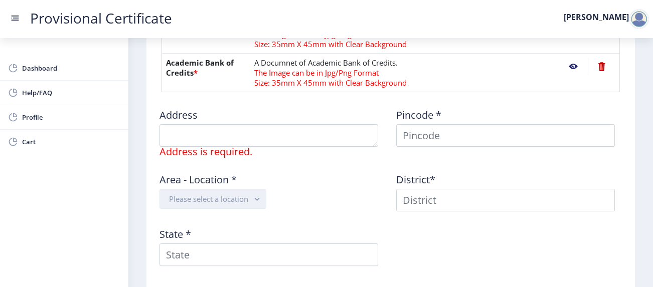
click at [251, 189] on button "Please select a location" at bounding box center [212, 199] width 107 height 20
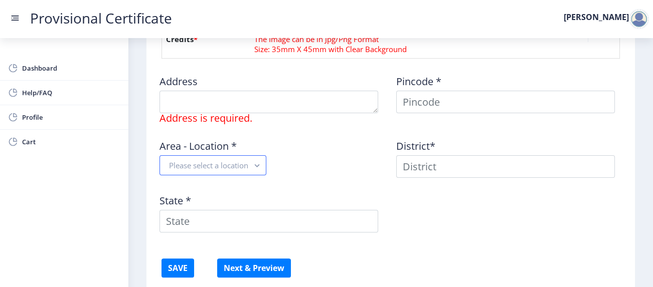
scroll to position [657, 0]
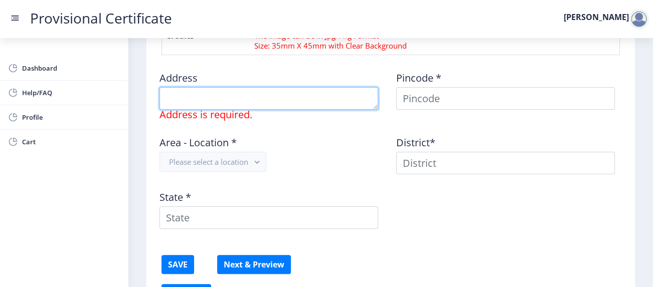
click at [243, 87] on textarea at bounding box center [268, 98] width 219 height 23
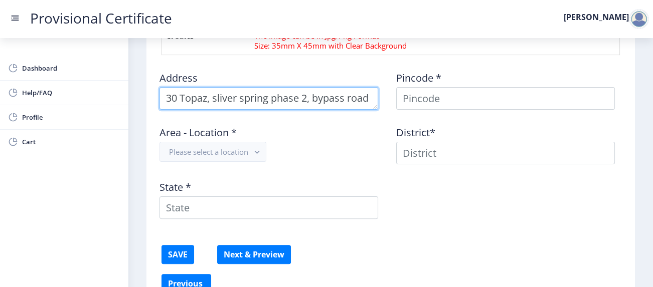
scroll to position [10, 0]
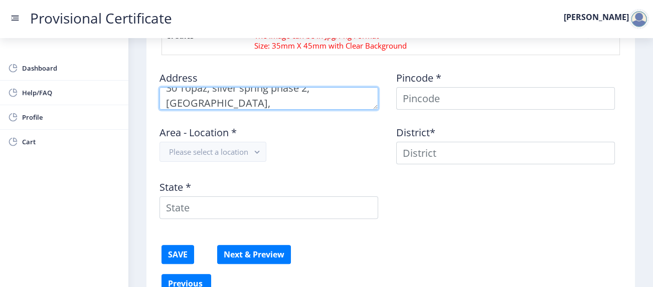
type textarea "30 Topaz, sliver spring phase 2, bypass road, Indore"
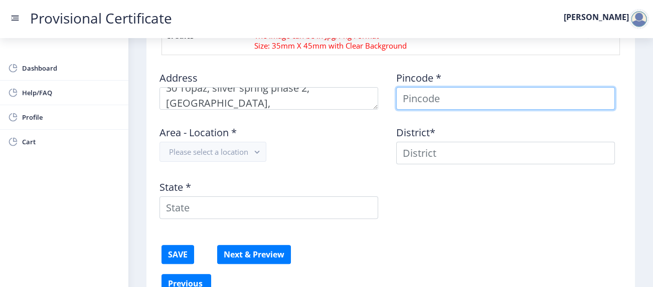
click at [433, 87] on input at bounding box center [505, 98] width 219 height 23
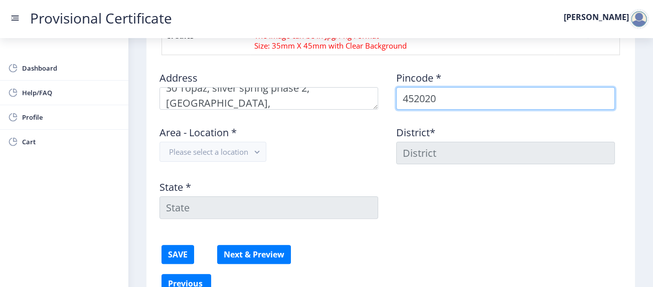
type input "452020"
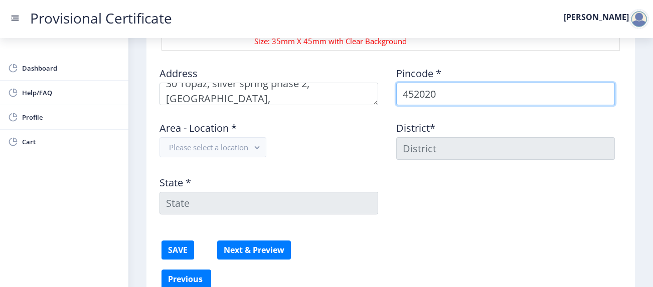
scroll to position [665, 0]
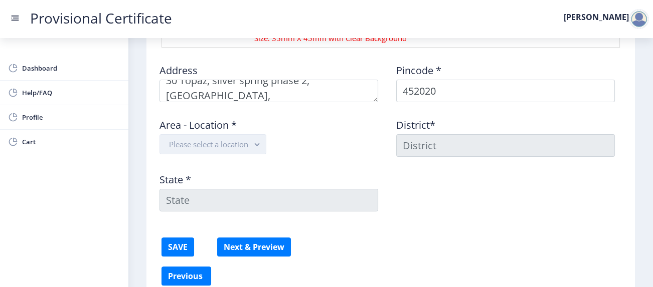
click at [217, 134] on button "Please select a location" at bounding box center [212, 144] width 107 height 20
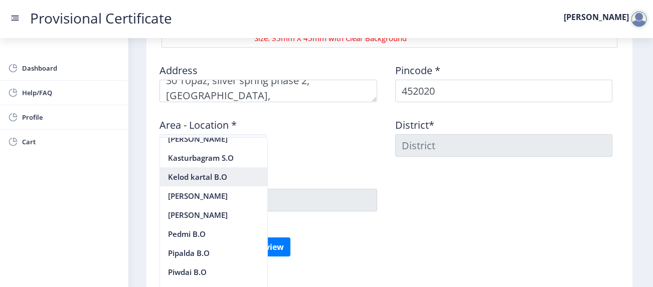
scroll to position [68, 0]
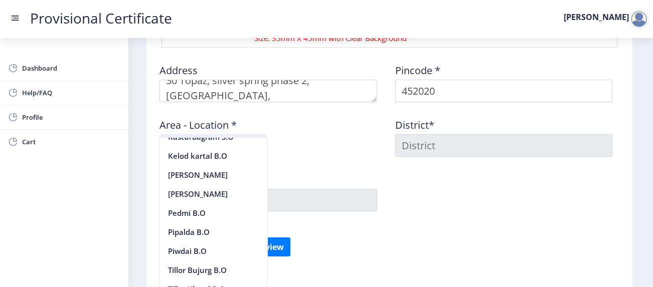
click at [194, 134] on button "Please select a location" at bounding box center [212, 144] width 107 height 20
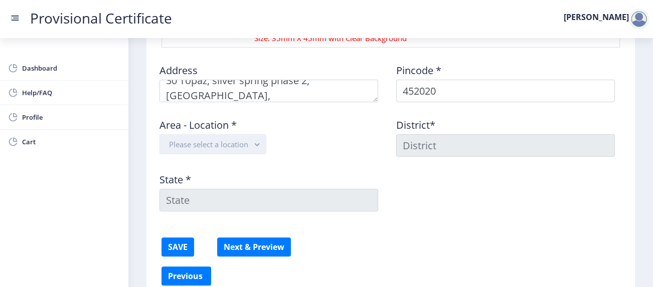
click at [194, 134] on button "Please select a location" at bounding box center [212, 144] width 107 height 20
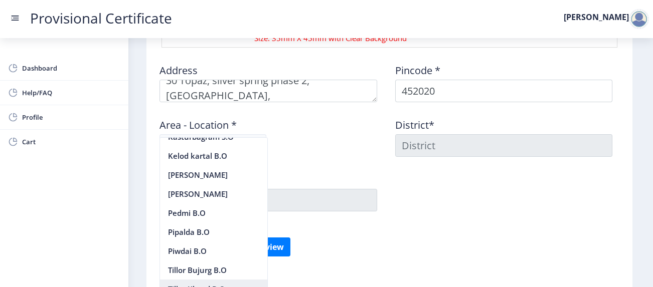
click at [206, 285] on nb-option "Tillor Khurd B.O" at bounding box center [213, 289] width 107 height 19
type input "INDORE"
type input "Madhya Pradesh"
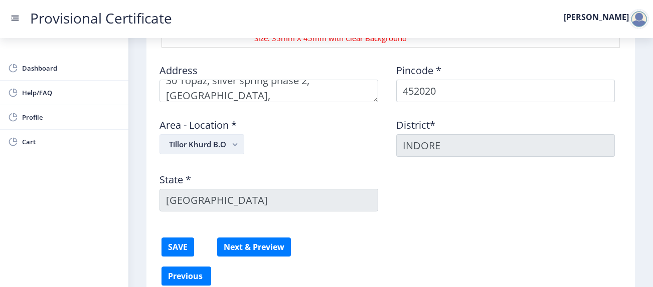
click at [233, 139] on rect "button" at bounding box center [235, 145] width 12 height 12
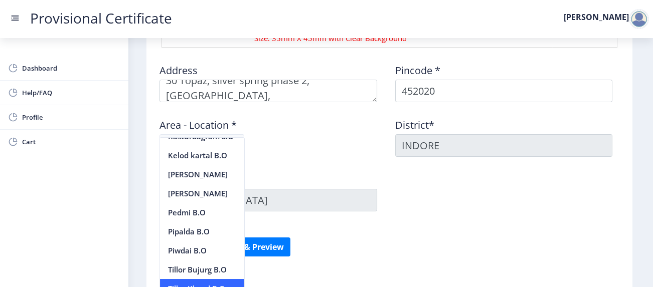
scroll to position [92, 0]
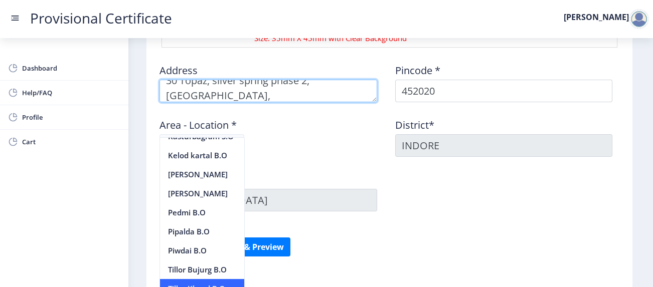
click at [326, 80] on textarea at bounding box center [268, 91] width 218 height 23
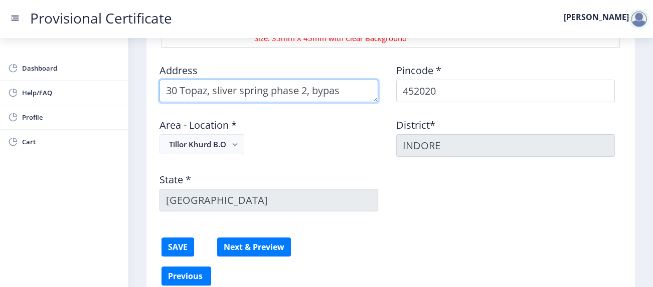
scroll to position [0, 0]
type textarea "3"
type textarea "154, rani bagh Main, opposite queens college, khandwa road, Indore"
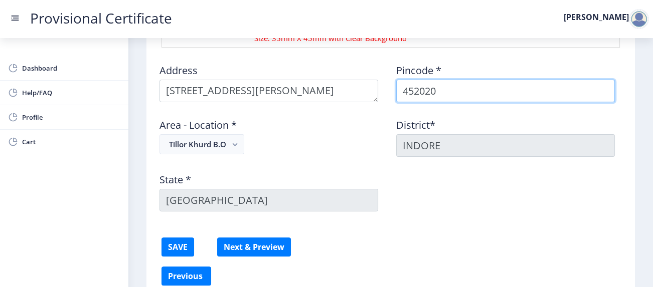
click at [484, 80] on input "452020" at bounding box center [505, 91] width 219 height 23
type input "452001"
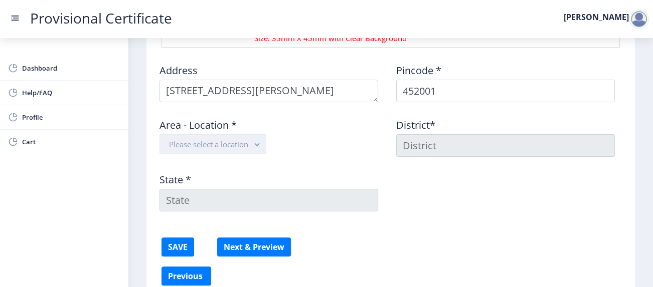
click at [220, 134] on button "Please select a location" at bounding box center [212, 144] width 107 height 20
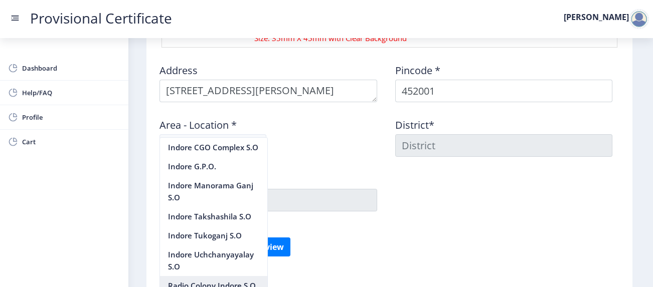
click at [241, 280] on nb-option "Radio Colony Indore S.O" at bounding box center [213, 285] width 107 height 19
type input "INDORE"
type input "Madhya Pradesh"
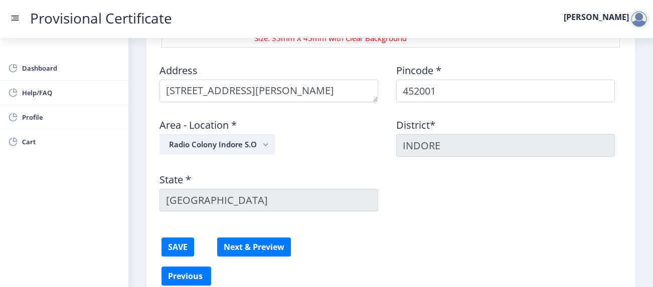
click at [253, 134] on button "Radio Colony Indore S.O" at bounding box center [216, 144] width 115 height 20
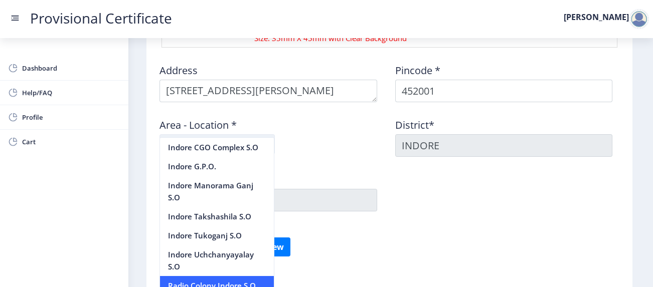
click at [263, 139] on rect "button" at bounding box center [266, 145] width 12 height 12
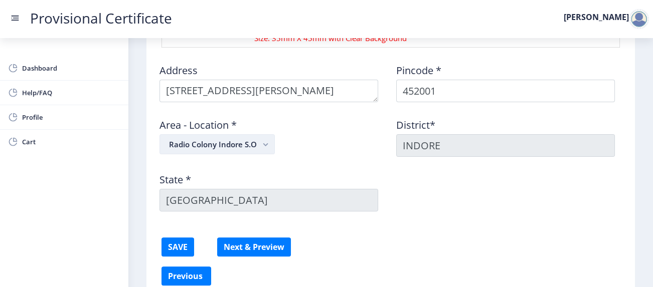
click at [263, 139] on rect "button" at bounding box center [266, 145] width 12 height 12
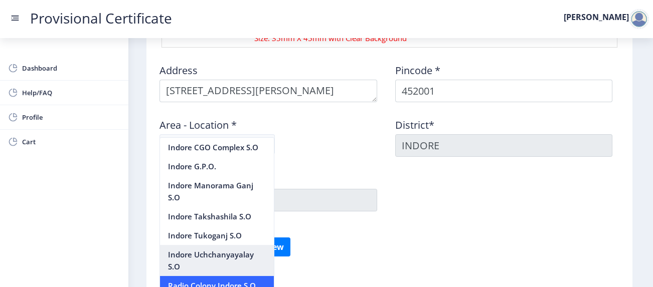
click at [225, 260] on nb-option "Indore Uchchanyayalay S.O" at bounding box center [217, 260] width 114 height 31
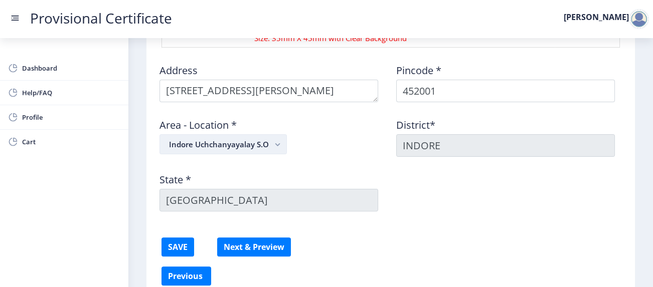
click at [246, 134] on button "Indore Uchchanyayalay S.O" at bounding box center [222, 144] width 127 height 20
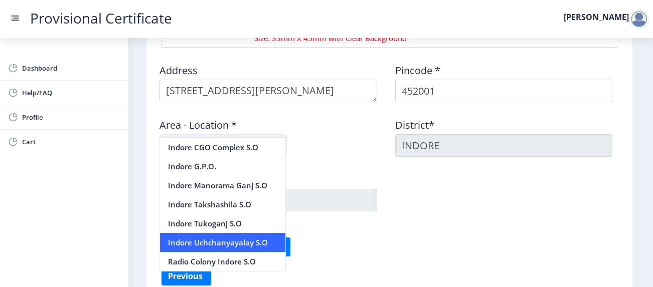
click at [276, 139] on rect "button" at bounding box center [278, 145] width 12 height 12
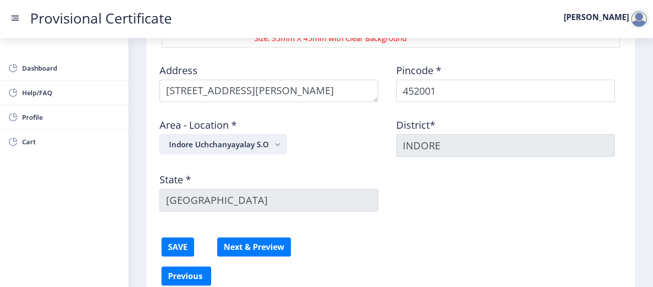
click at [276, 143] on icon "button" at bounding box center [277, 144] width 5 height 3
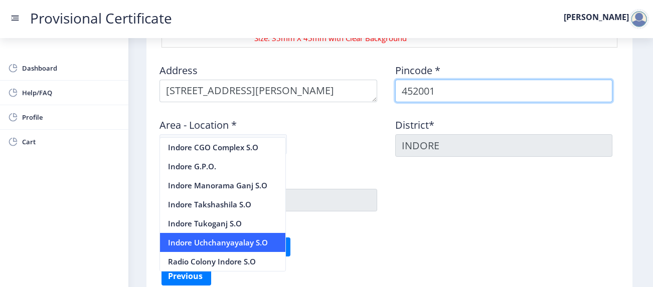
click at [453, 80] on input "452001" at bounding box center [504, 91] width 218 height 23
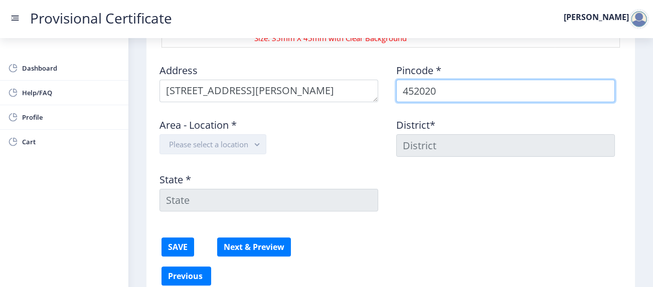
type input "452020"
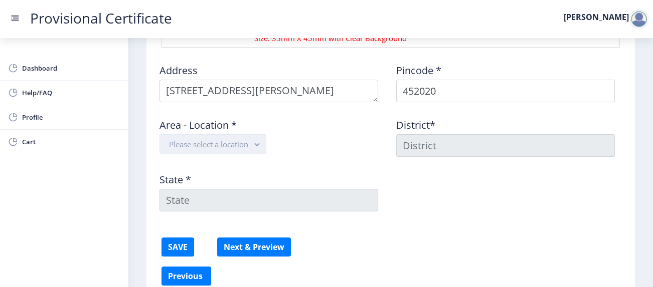
click at [255, 139] on rect "button" at bounding box center [257, 145] width 12 height 12
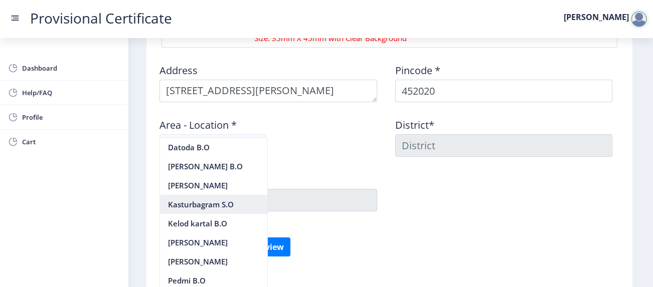
click at [215, 205] on nb-option "Kasturbagram S.O" at bounding box center [213, 204] width 107 height 19
type input "INDORE"
type input "Madhya Pradesh"
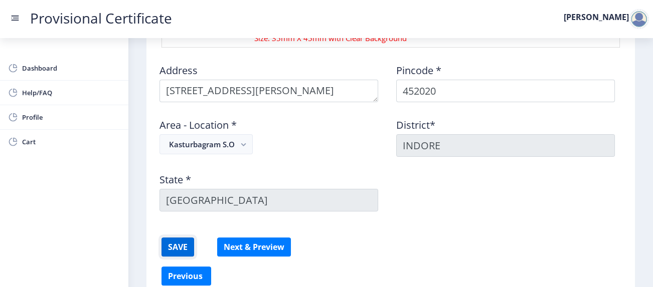
click at [182, 238] on button "SAVE" at bounding box center [177, 247] width 33 height 19
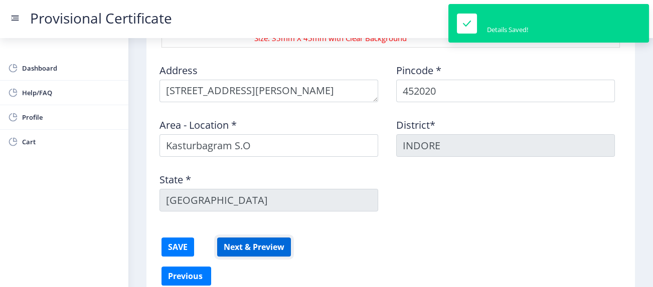
click at [257, 238] on button "Next & Preview" at bounding box center [254, 247] width 74 height 19
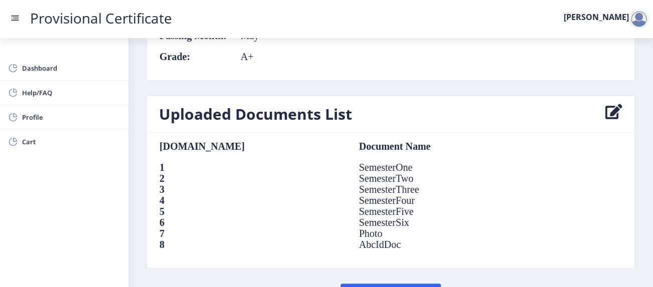
scroll to position [722, 0]
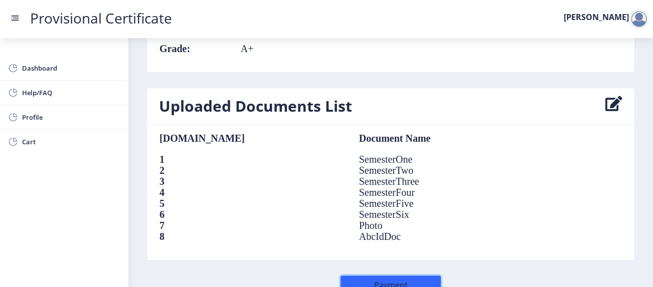
click at [380, 276] on button "Payment" at bounding box center [390, 285] width 100 height 19
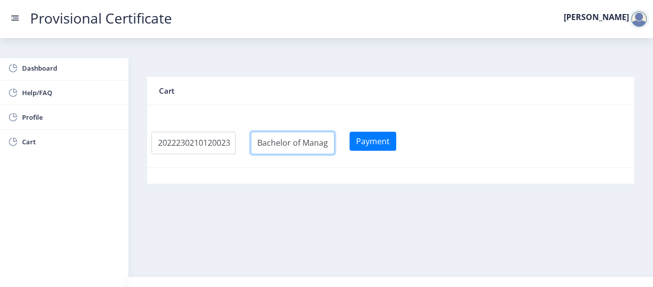
click at [236, 132] on input "textarea" at bounding box center [193, 143] width 84 height 23
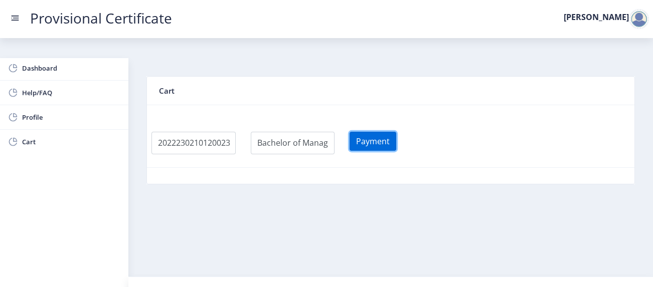
click at [383, 132] on button "Payment" at bounding box center [372, 141] width 47 height 19
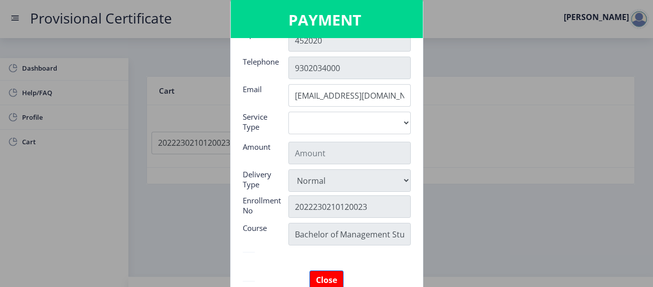
scroll to position [119, 0]
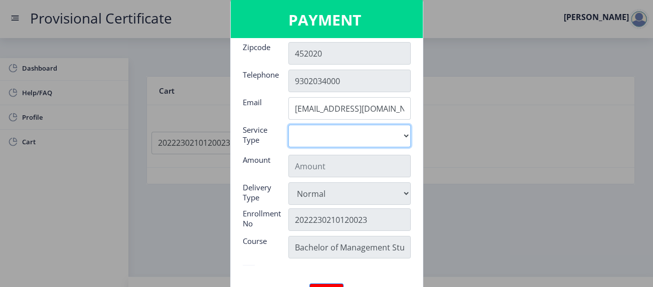
click at [400, 134] on select "Digital" at bounding box center [349, 136] width 122 height 23
select select "old"
click at [288, 125] on select "Digital" at bounding box center [349, 136] width 122 height 23
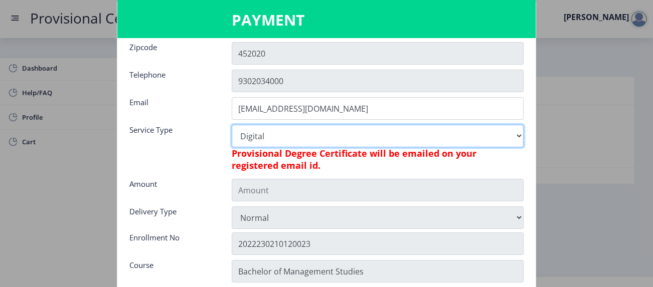
type input "795"
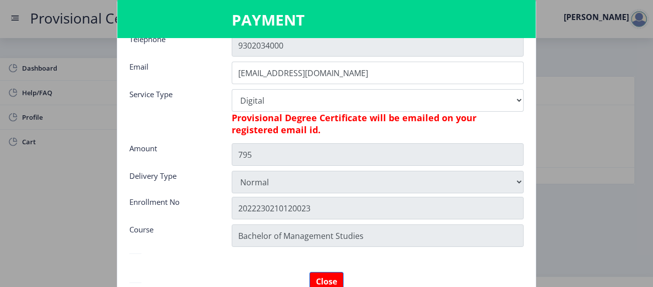
scroll to position [132, 0]
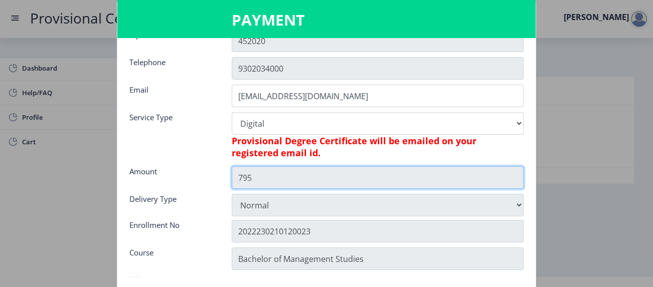
click at [280, 179] on input "795" at bounding box center [378, 177] width 292 height 23
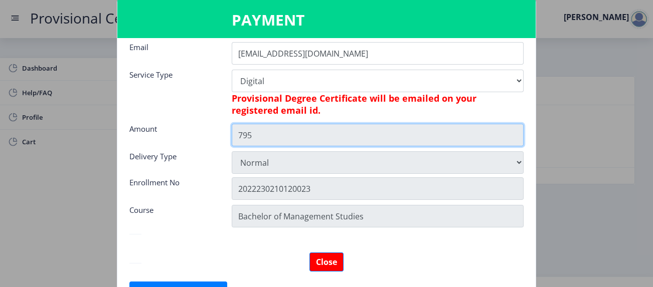
scroll to position [183, 0]
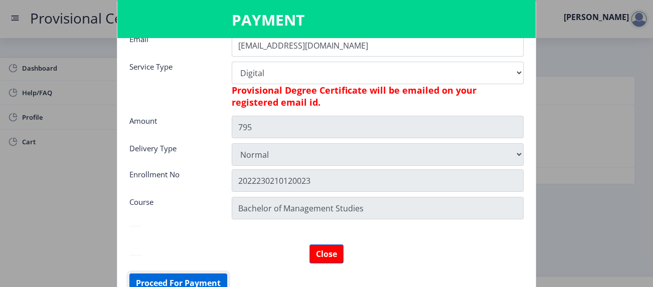
click at [208, 279] on button "Proceed For Payment" at bounding box center [178, 283] width 98 height 19
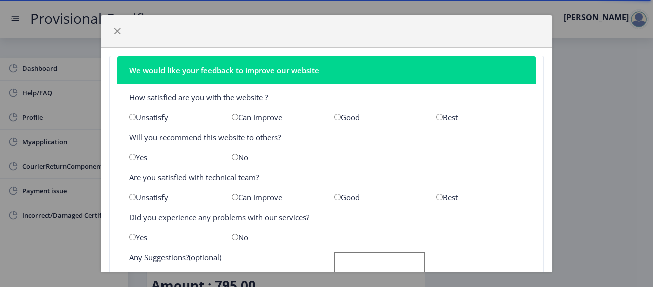
click at [234, 117] on input "radio" at bounding box center [235, 117] width 7 height 7
radio input "true"
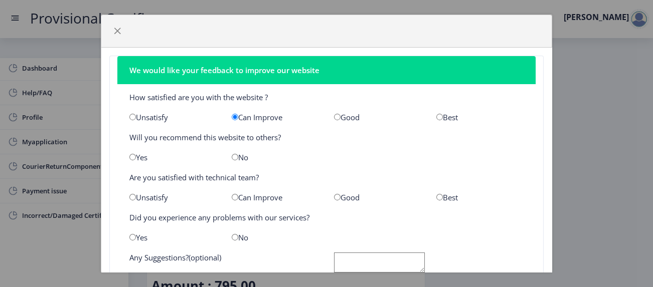
click at [133, 155] on input "radio" at bounding box center [132, 157] width 7 height 7
radio input "true"
click at [334, 199] on input "radio" at bounding box center [337, 197] width 7 height 7
radio input "true"
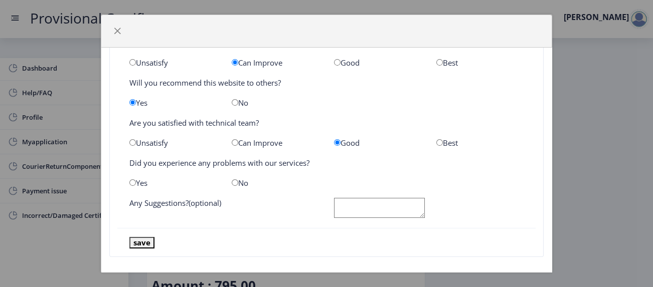
scroll to position [62, 0]
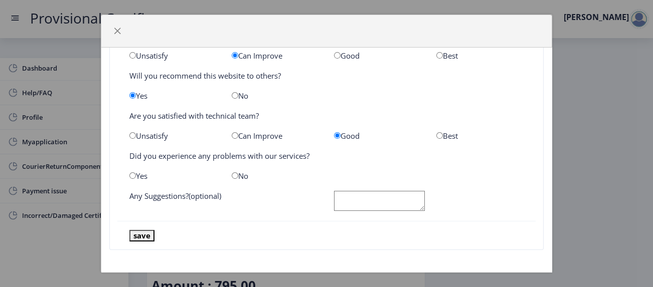
click at [134, 172] on input "radio" at bounding box center [132, 175] width 7 height 7
radio input "true"
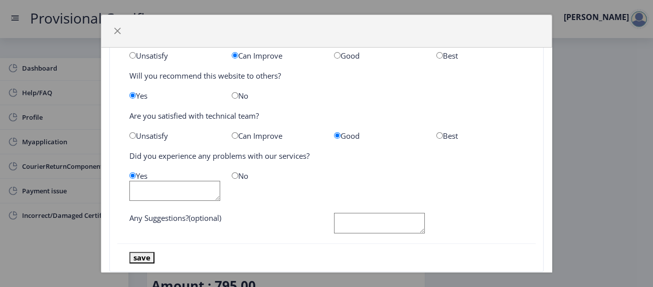
click at [206, 189] on textarea at bounding box center [174, 191] width 91 height 21
type textarea "Can tell which field is wrong, if any"
click at [141, 260] on button "save" at bounding box center [141, 258] width 25 height 12
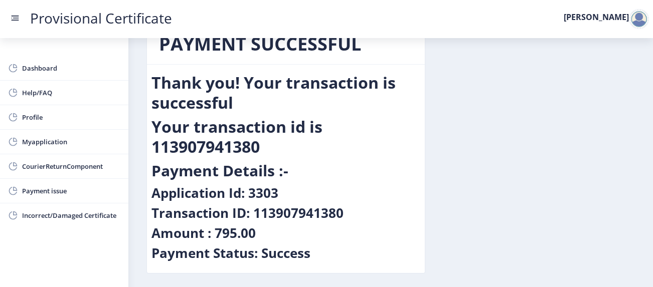
scroll to position [70, 0]
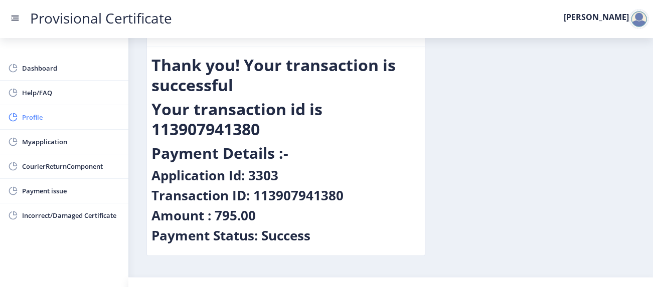
click at [62, 123] on span "Profile" at bounding box center [71, 117] width 98 height 12
select select
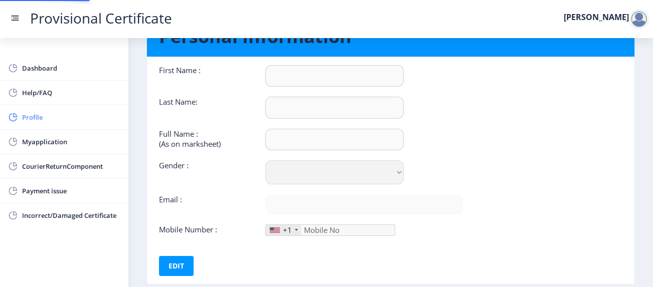
type input "[PERSON_NAME]"
select select "[DEMOGRAPHIC_DATA]"
type input "[EMAIL_ADDRESS][DOMAIN_NAME]"
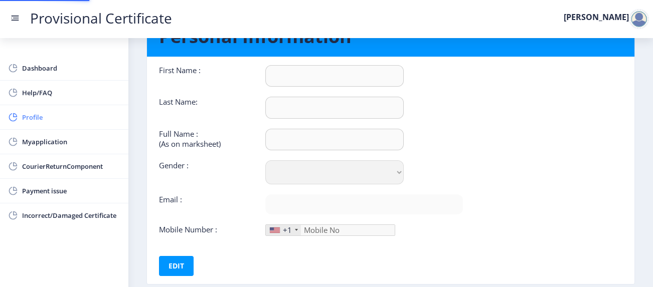
type input "9302034000"
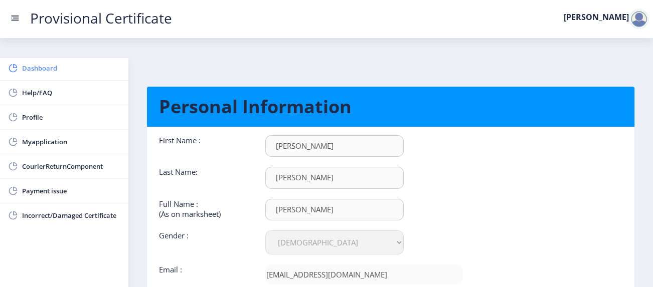
click at [59, 71] on span "Dashboard" at bounding box center [71, 68] width 98 height 12
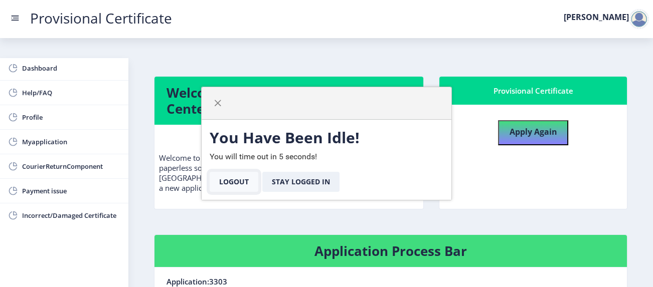
click at [242, 181] on button "Logout" at bounding box center [234, 182] width 49 height 20
